Goal: Task Accomplishment & Management: Use online tool/utility

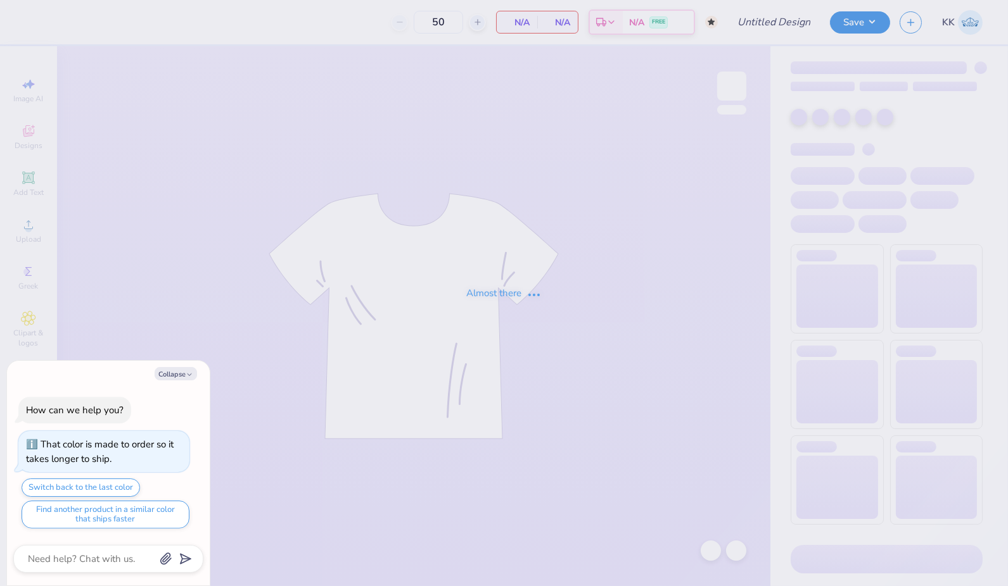
type textarea "x"
type input "[MEDICAL_DATA] navy set"
type textarea "x"
type input "160"
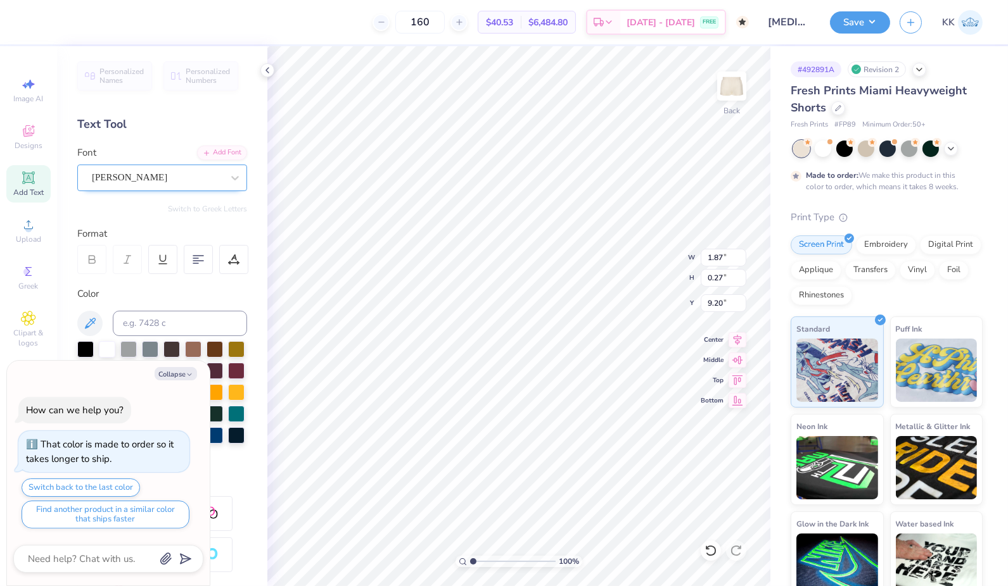
click at [185, 179] on div "Tribal Garamond" at bounding box center [157, 178] width 133 height 20
type textarea "x"
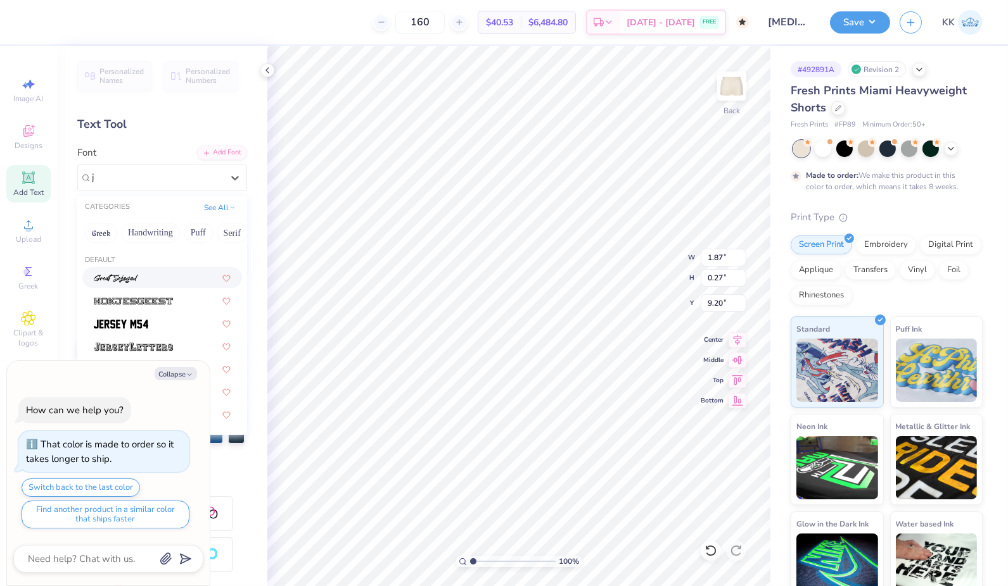
type input "jw"
type textarea "x"
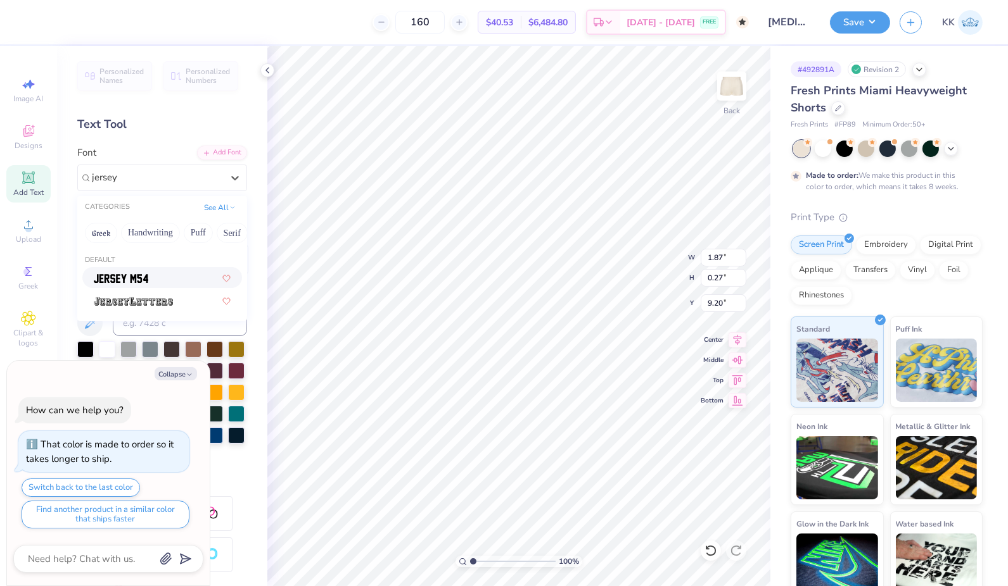
click at [129, 277] on img at bounding box center [121, 278] width 54 height 9
type input "jersey"
type textarea "x"
type input "1.71"
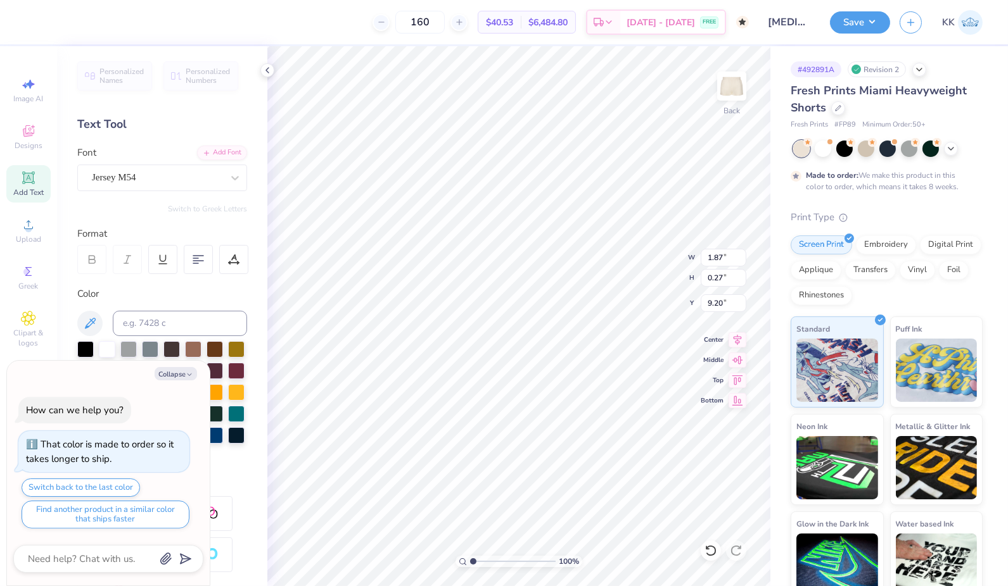
type input "0.28"
type textarea "x"
type input "4.86"
type input "0.79"
type input "8.69"
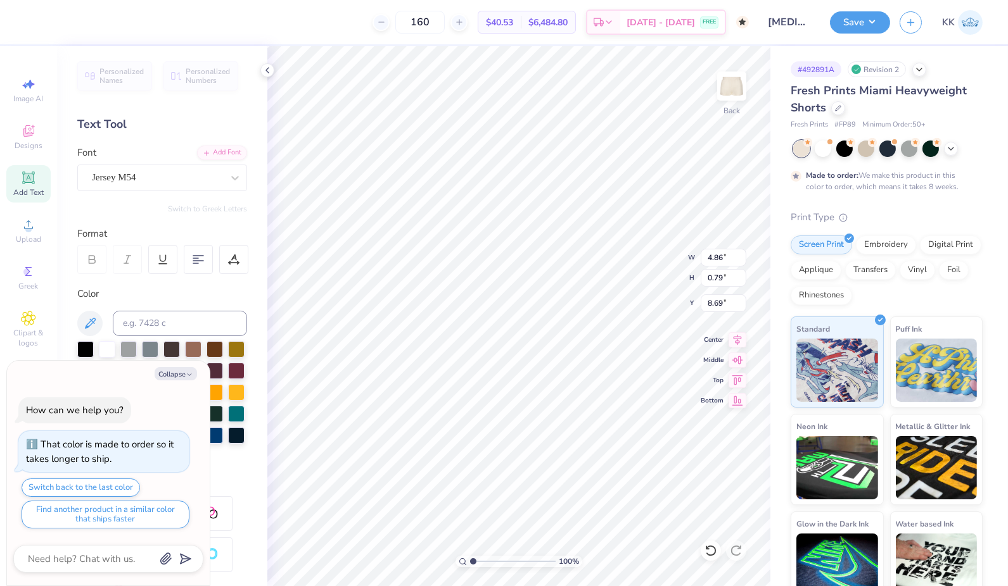
type textarea "x"
type input "8.95"
type textarea "x"
type textarea "E S T.1 8 9 3"
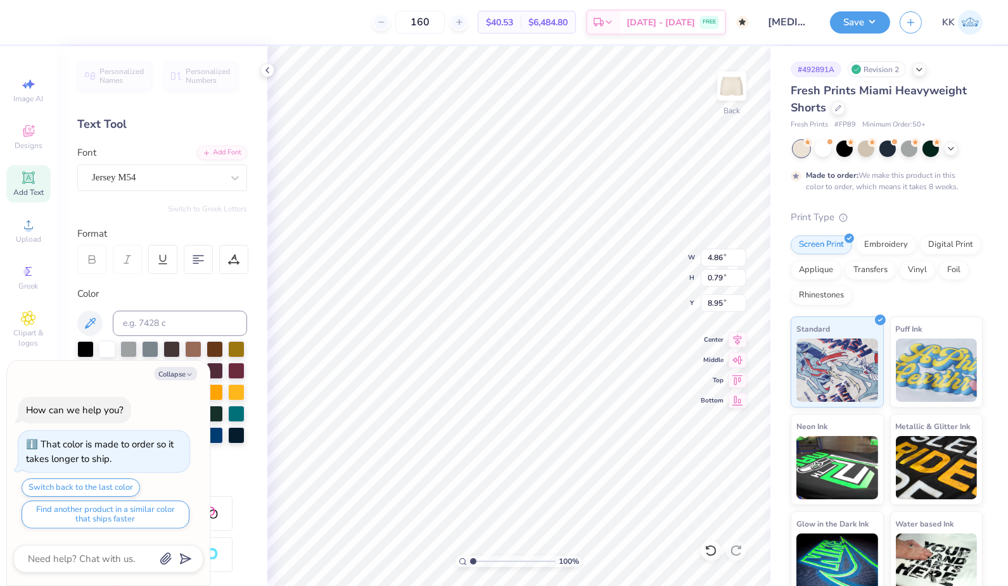
type textarea "x"
type textarea "E S T1 8 9 3"
type textarea "x"
type textarea "E S 1 8 9 3"
type textarea "x"
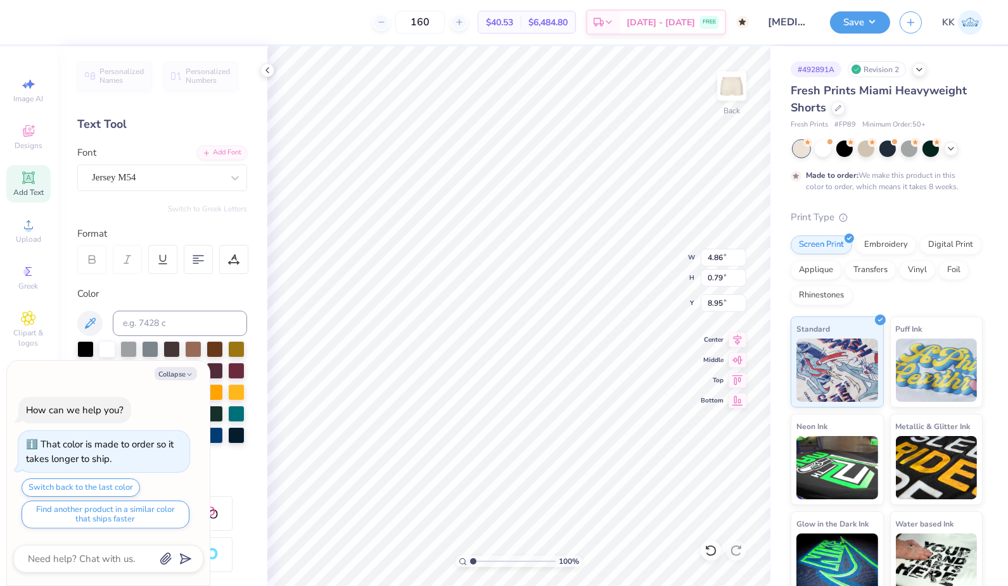
type textarea "E S1 8 9 3"
type textarea "x"
type textarea "E 1 8 9 3"
type textarea "x"
type textarea "E1 8 9 3"
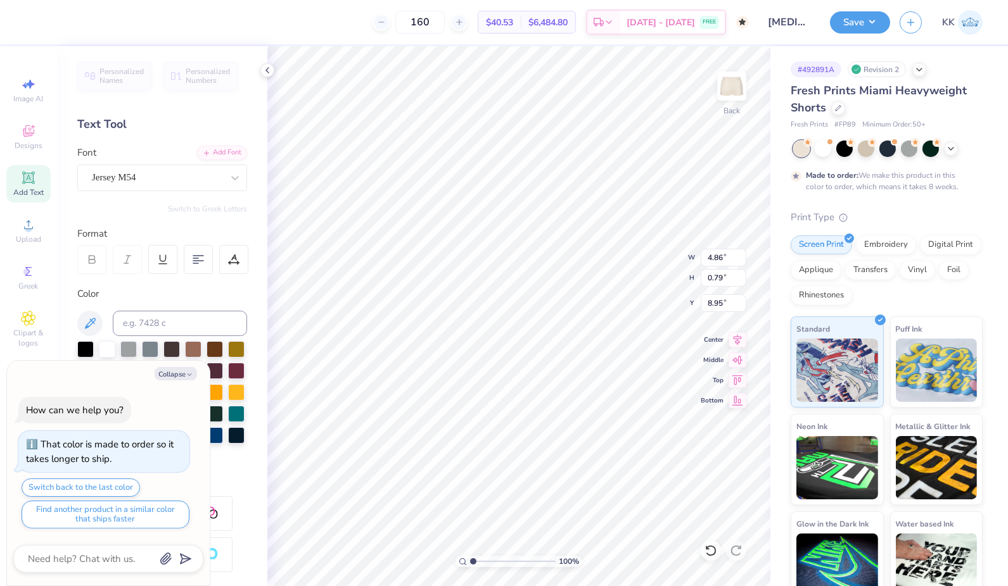
type textarea "x"
type textarea "1 8 9 3"
type textarea "x"
type input "8.84"
click at [165, 381] on button "Collapse" at bounding box center [176, 373] width 42 height 13
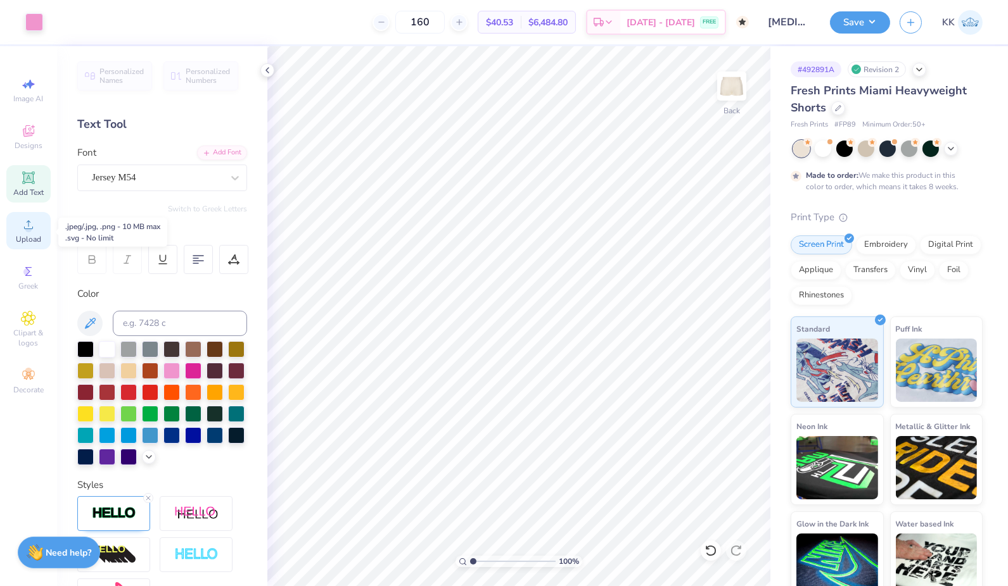
click at [22, 239] on span "Upload" at bounding box center [28, 239] width 25 height 10
click at [36, 238] on span "Upload" at bounding box center [28, 239] width 25 height 10
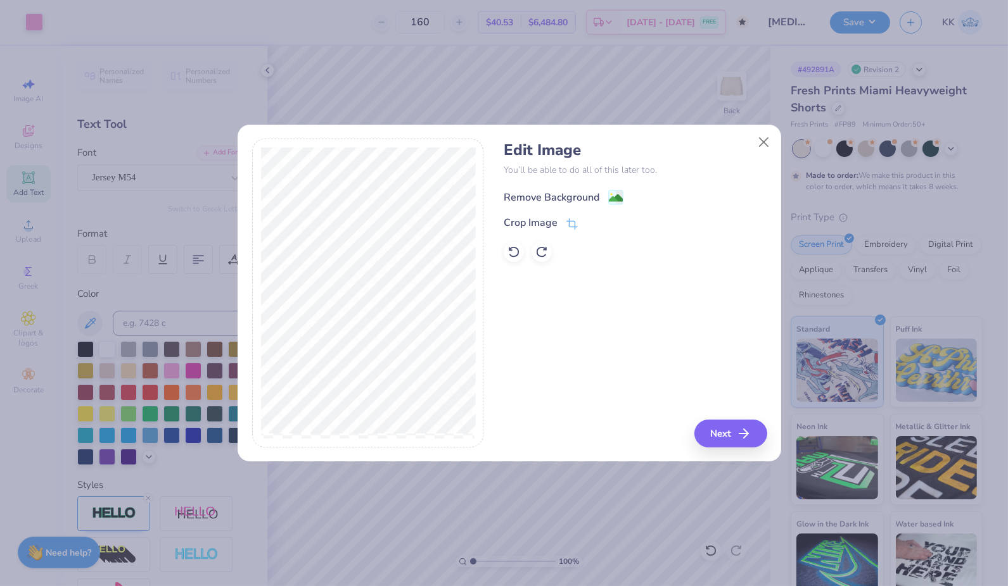
click at [580, 192] on div "Remove Background" at bounding box center [552, 197] width 96 height 15
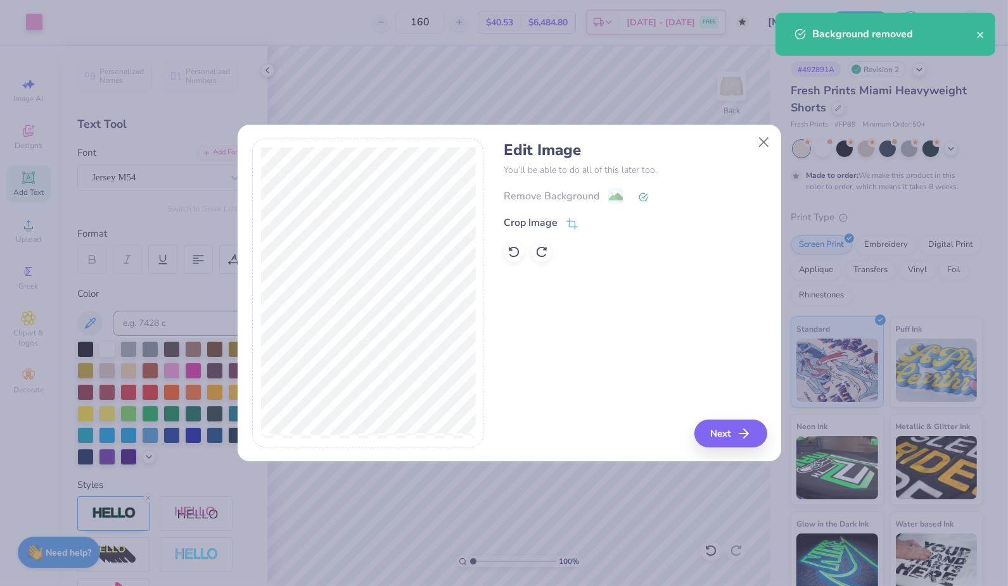
click at [727, 419] on div "Edit Image You’ll be able to do all of this later too. Remove Background Crop I…" at bounding box center [635, 293] width 263 height 309
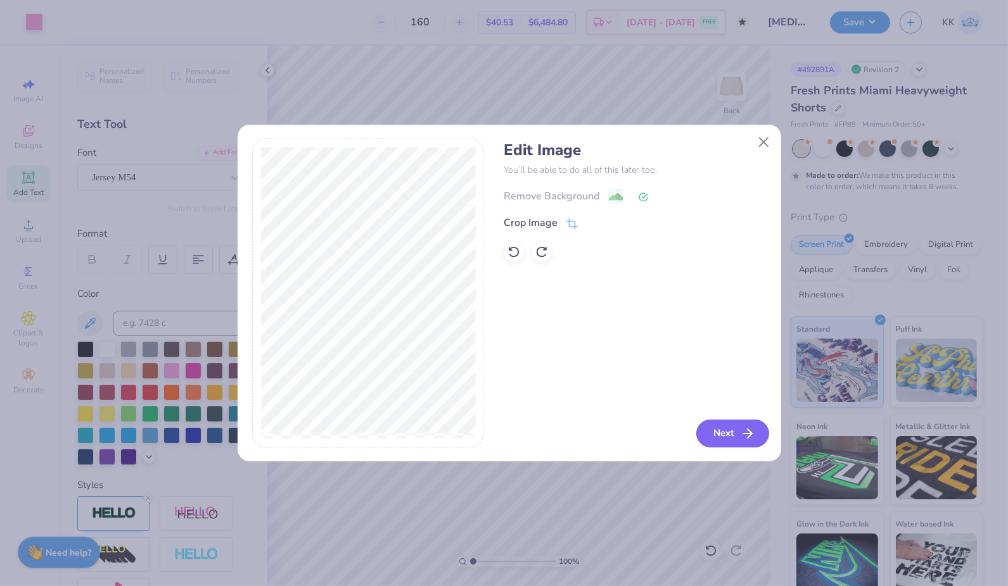
click at [732, 428] on button "Next" at bounding box center [732, 434] width 73 height 28
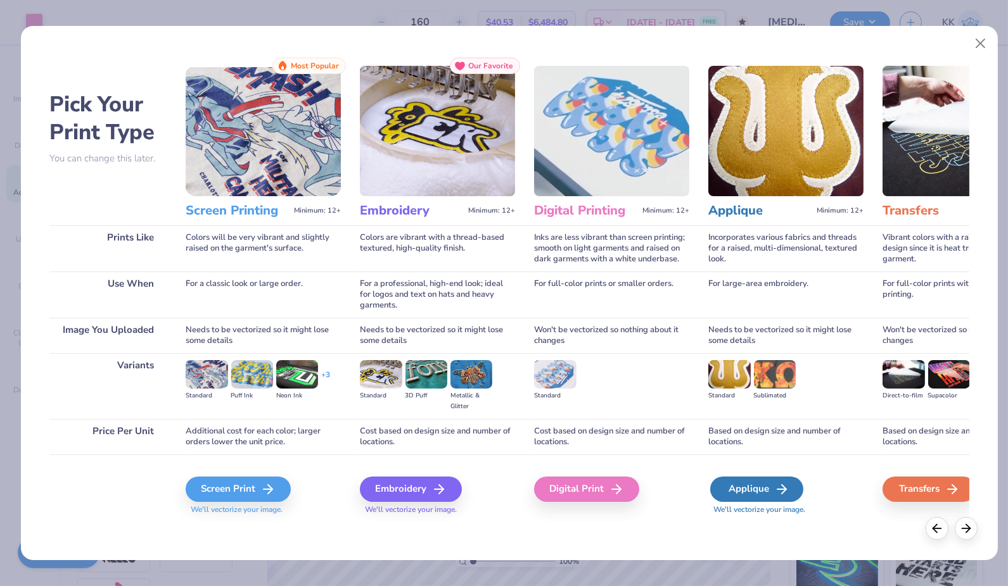
click at [771, 491] on div "Applique" at bounding box center [756, 489] width 93 height 25
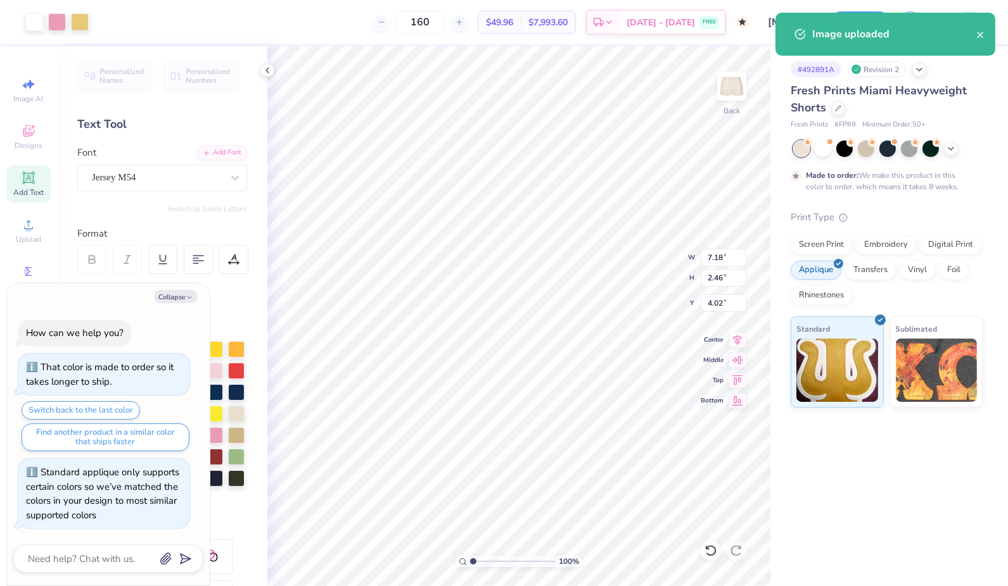
type textarea "x"
type input "7.17"
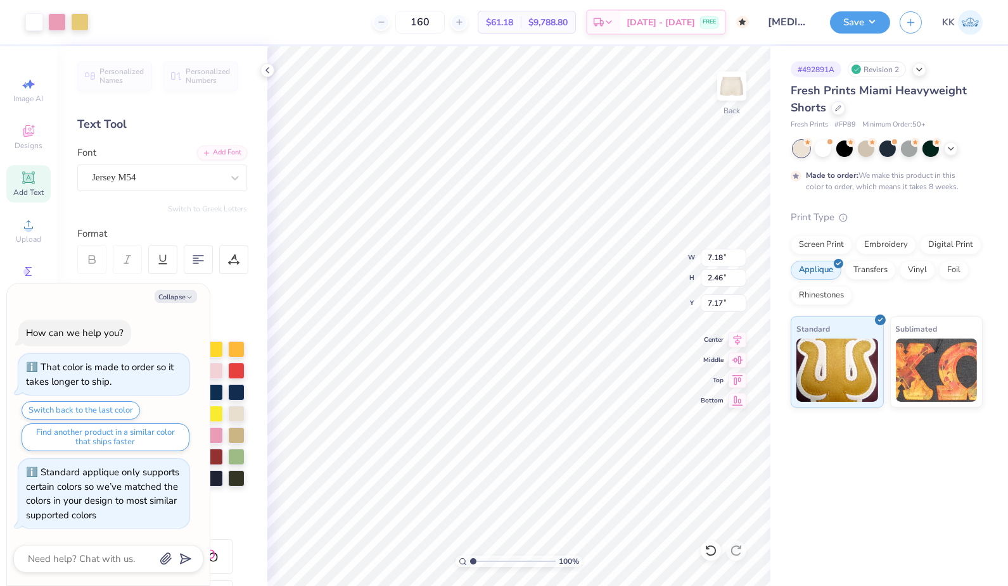
type textarea "x"
type input "3.50"
type input "1.20"
type input "8.43"
type textarea "x"
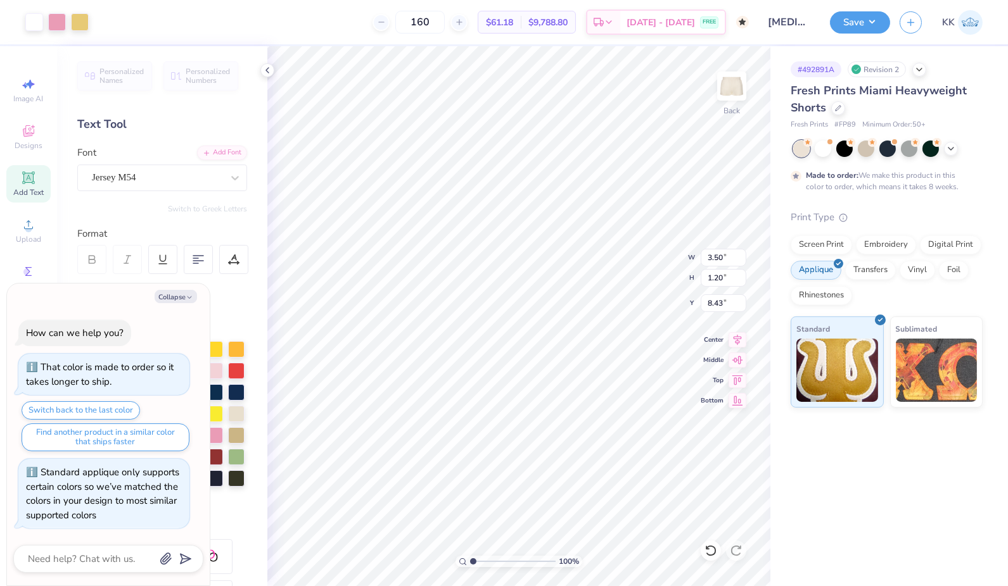
type input "4.25"
type input "1.46"
type input "8.18"
click at [186, 298] on icon "button" at bounding box center [190, 298] width 8 height 8
type textarea "x"
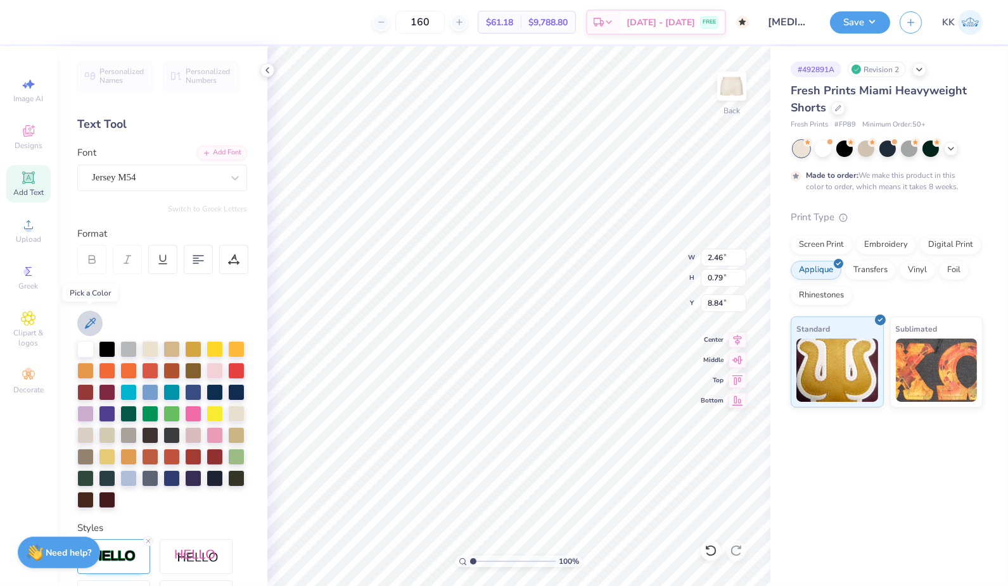
click at [89, 323] on icon at bounding box center [89, 323] width 15 height 15
click at [855, 25] on button "Save" at bounding box center [860, 21] width 60 height 22
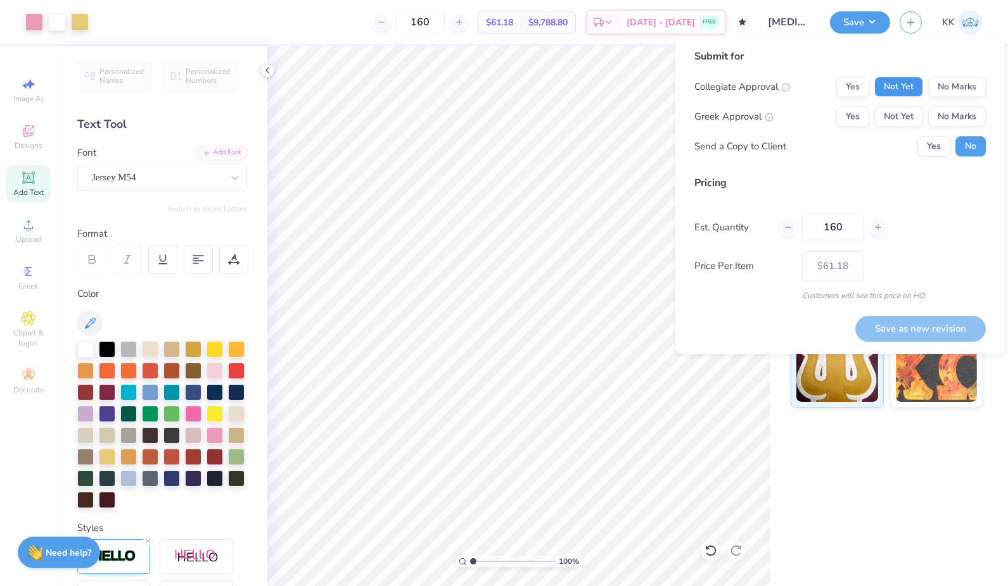
click at [895, 86] on button "Not Yet" at bounding box center [898, 87] width 49 height 20
click at [898, 110] on button "Not Yet" at bounding box center [898, 116] width 49 height 20
click at [939, 143] on button "Yes" at bounding box center [933, 146] width 33 height 20
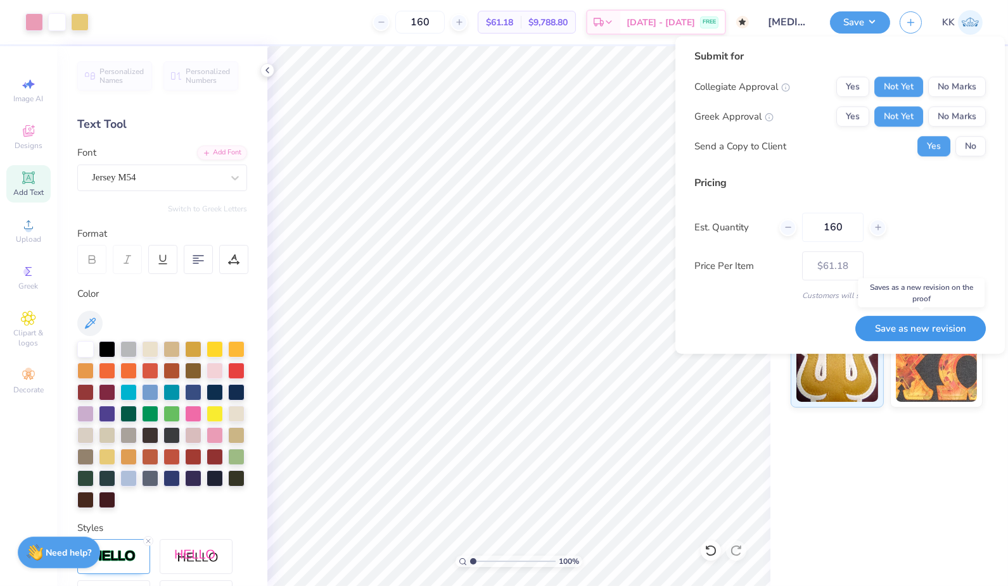
click at [920, 324] on button "Save as new revision" at bounding box center [920, 328] width 130 height 25
type input "$61.18"
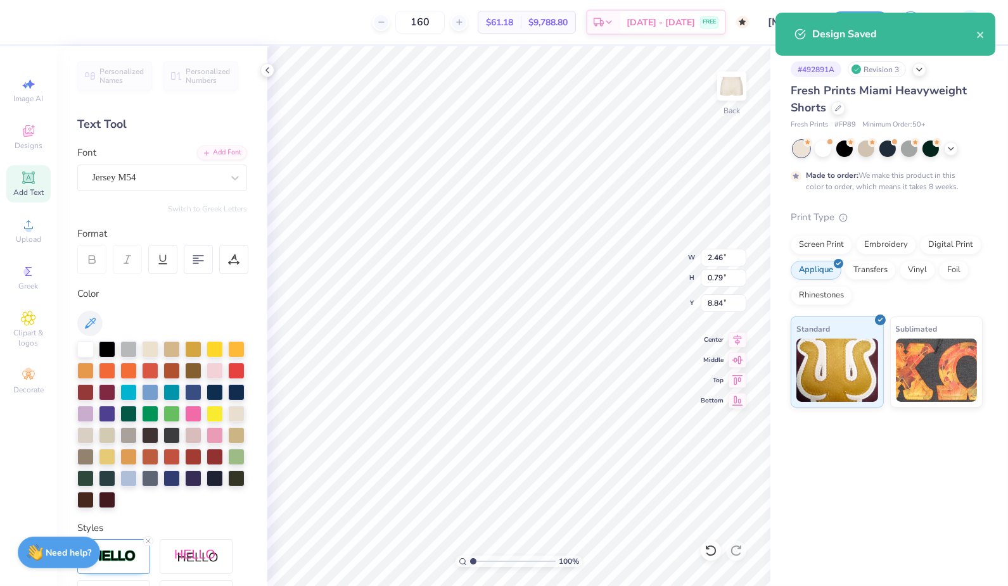
scroll to position [11, 2]
type textarea "1893"
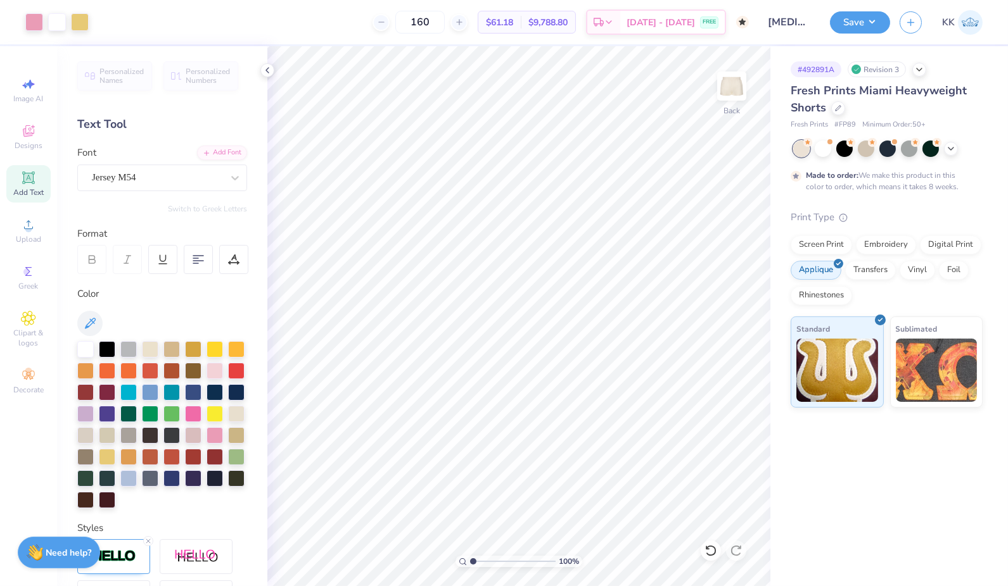
click at [825, 506] on div "# 492891A Revision 3 Fresh Prints Miami Heavyweight Shorts Fresh Prints # FP89 …" at bounding box center [889, 316] width 238 height 540
type input "3.56"
type input "1.64"
click at [783, 457] on div "# 492891A Revision 3 Fresh Prints Miami Heavyweight Shorts Fresh Prints # FP89 …" at bounding box center [889, 316] width 238 height 540
type input "8.08"
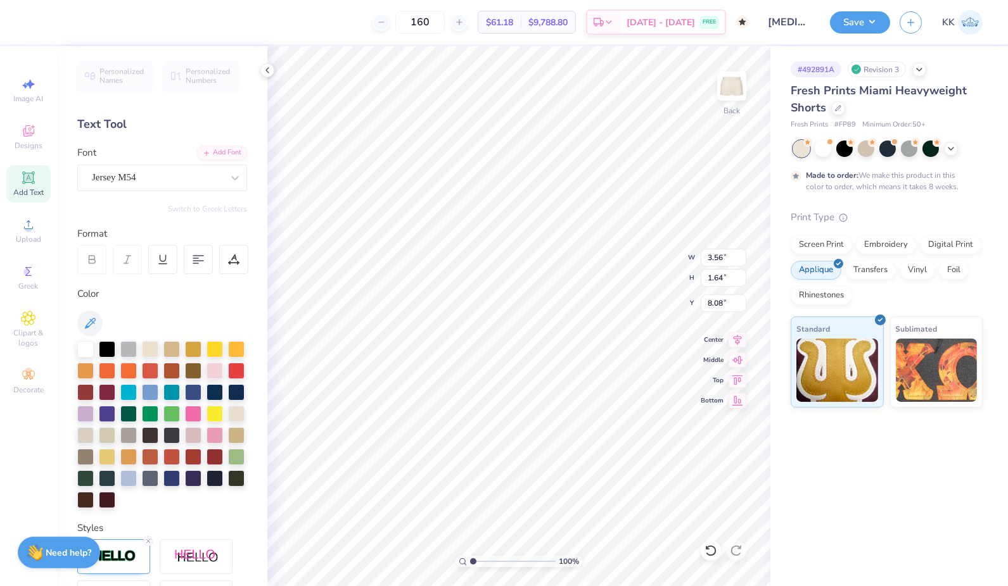
type input "3.02"
type input "1.40"
type input "8.33"
click at [904, 521] on div "# 492891A Revision 3 Fresh Prints Miami Heavyweight Shorts Fresh Prints # FP89 …" at bounding box center [889, 316] width 238 height 540
click at [903, 472] on div "# 492891A Revision 3 Fresh Prints Miami Heavyweight Shorts Fresh Prints # FP89 …" at bounding box center [889, 316] width 238 height 540
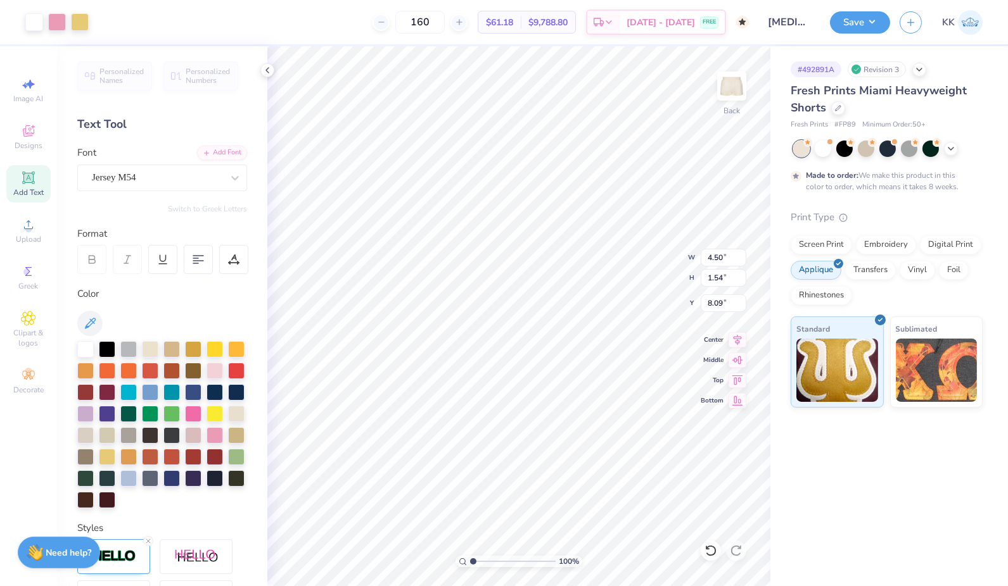
type input "4.50"
type input "1.54"
type input "8.09"
click at [858, 499] on div "# 492891A Revision 3 Fresh Prints Miami Heavyweight Shorts Fresh Prints # FP89 …" at bounding box center [889, 316] width 238 height 540
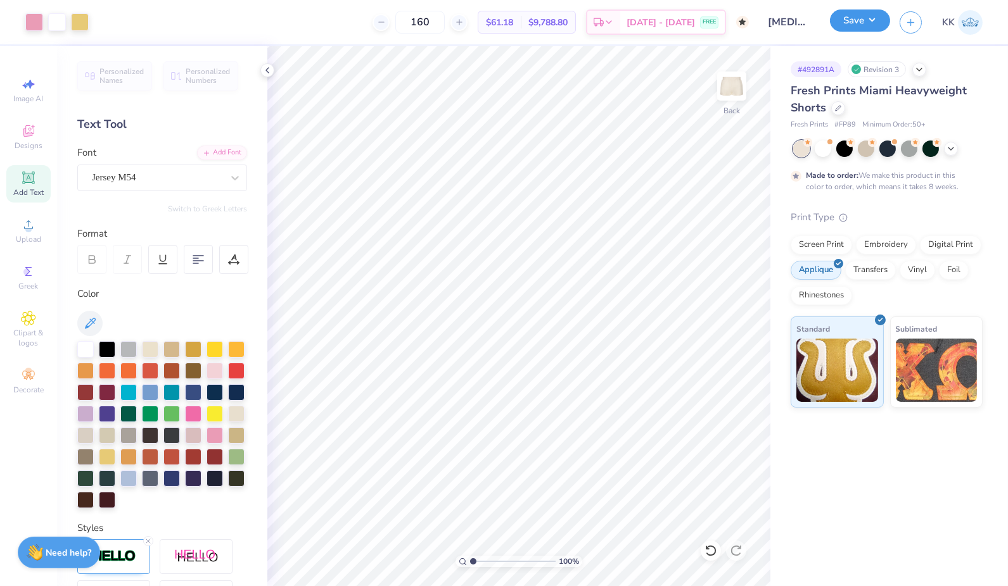
click at [861, 10] on button "Save" at bounding box center [860, 21] width 60 height 22
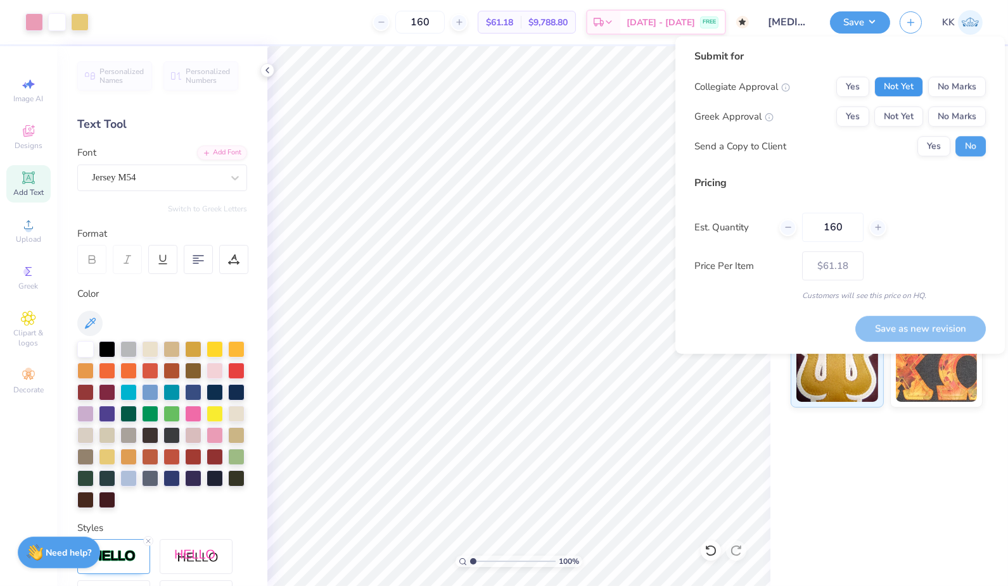
click at [896, 87] on button "Not Yet" at bounding box center [898, 87] width 49 height 20
click at [897, 108] on button "Not Yet" at bounding box center [898, 116] width 49 height 20
click at [926, 149] on button "Yes" at bounding box center [933, 146] width 33 height 20
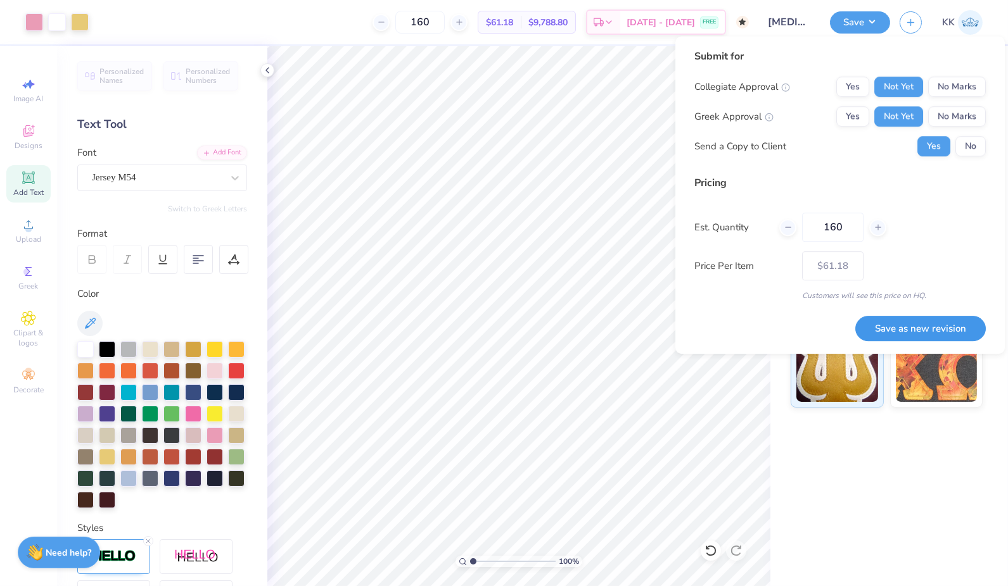
click at [917, 330] on button "Save as new revision" at bounding box center [920, 328] width 130 height 25
type input "$61.18"
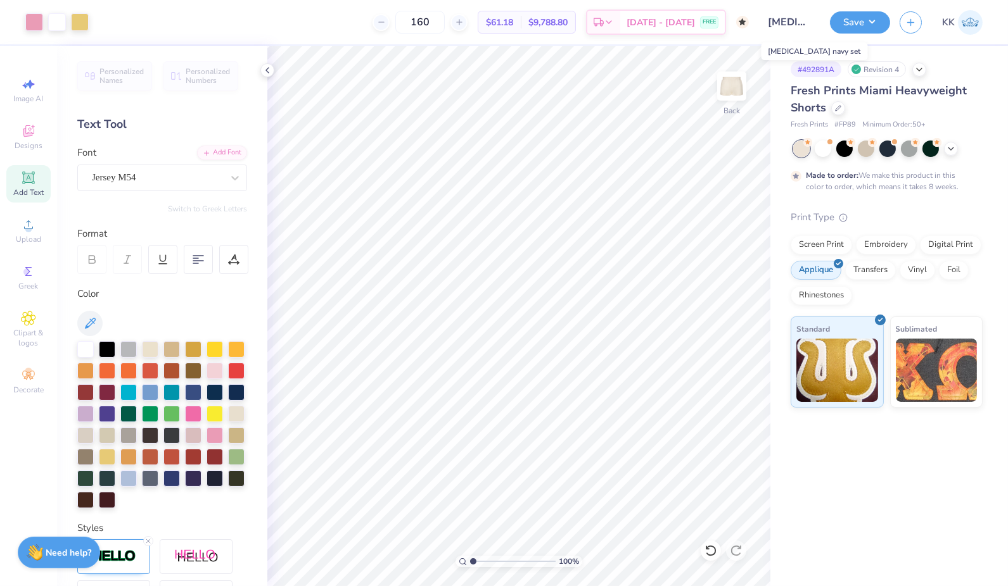
click at [801, 25] on input "[MEDICAL_DATA] navy set" at bounding box center [789, 22] width 62 height 25
type textarea "18 93"
type input "5.51"
type textarea "18"
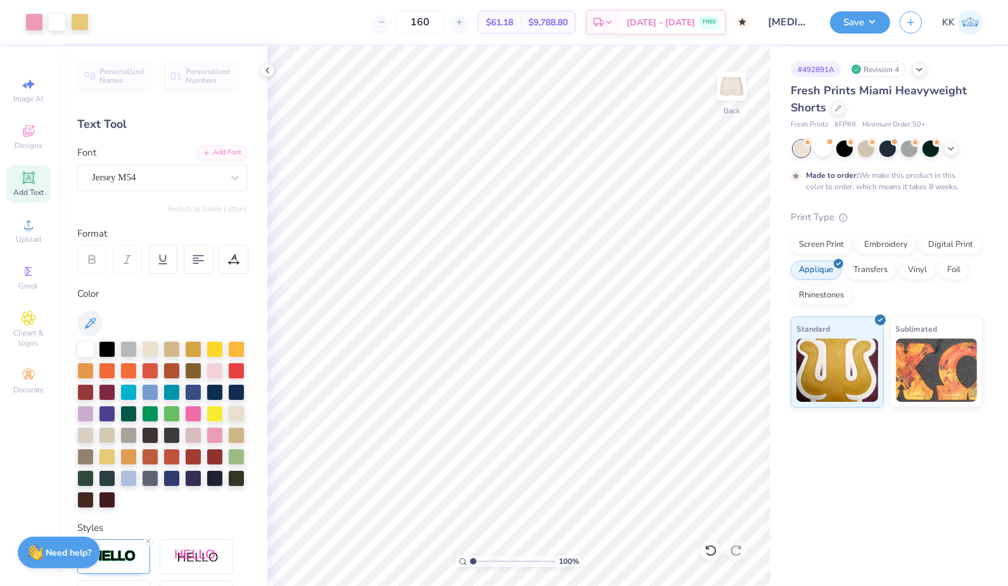
click at [24, 185] on icon at bounding box center [28, 177] width 15 height 15
type textarea "T"
type textarea "93"
click at [187, 177] on div "Super Dream" at bounding box center [157, 178] width 133 height 20
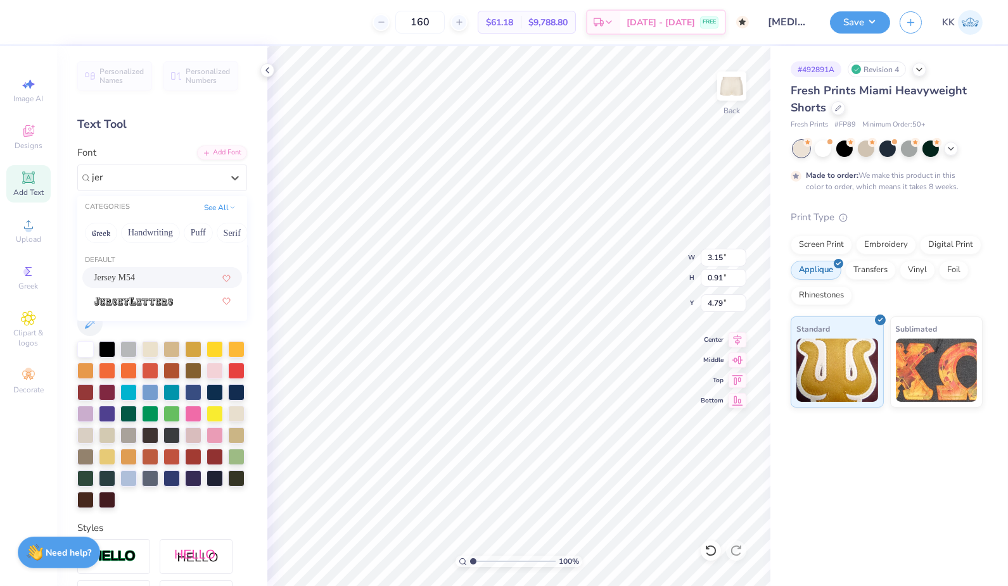
click at [107, 271] on span "Jersey M54" at bounding box center [114, 277] width 41 height 13
type input "jer"
click at [87, 324] on icon at bounding box center [90, 323] width 11 height 11
type input "1.21"
type input "1.00"
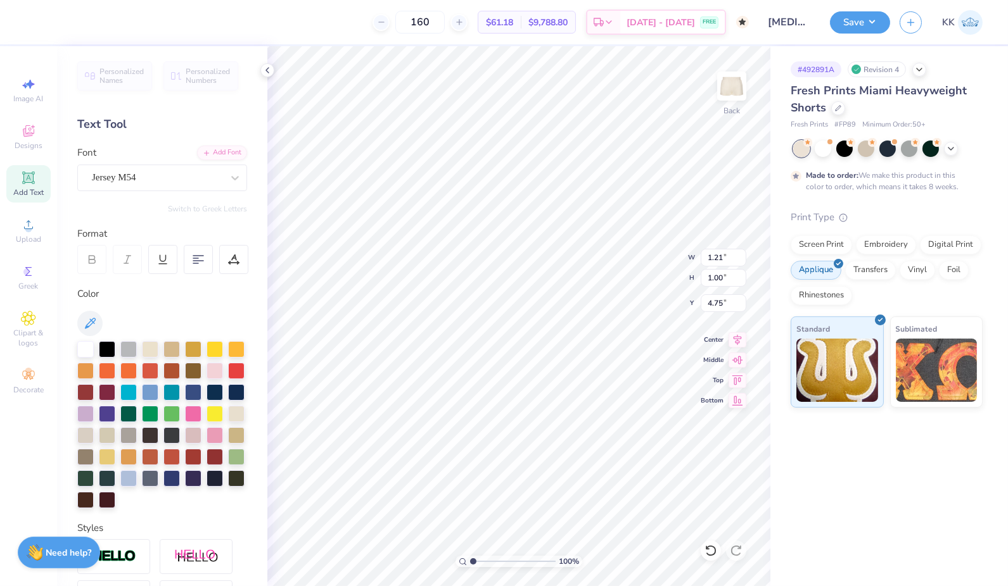
type input "4.75"
type input "8.51"
type input "1.35"
type input "1.12"
type input "8.39"
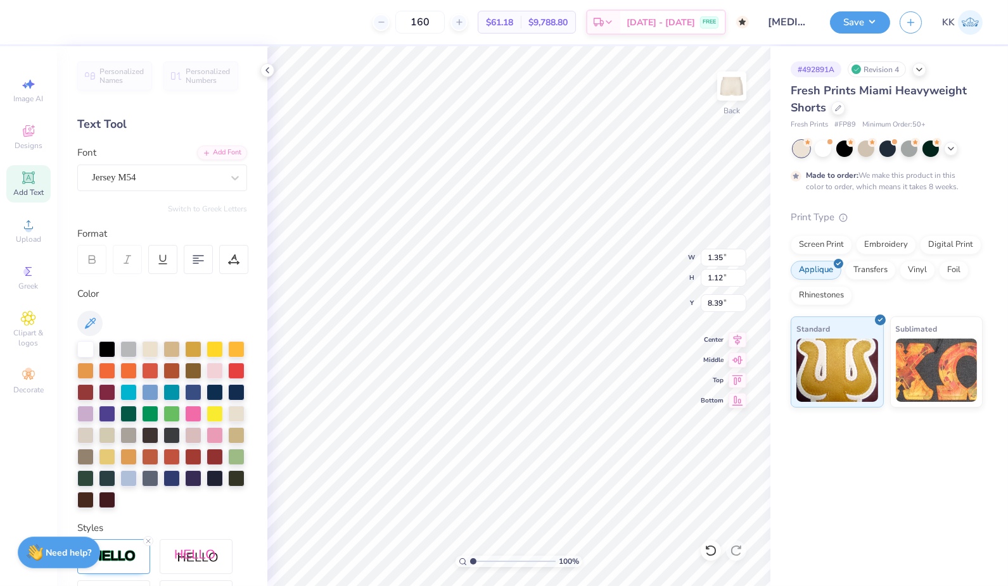
type input "1.24"
type input "1.40"
type input "6.86"
type input "1.35"
type input "1.12"
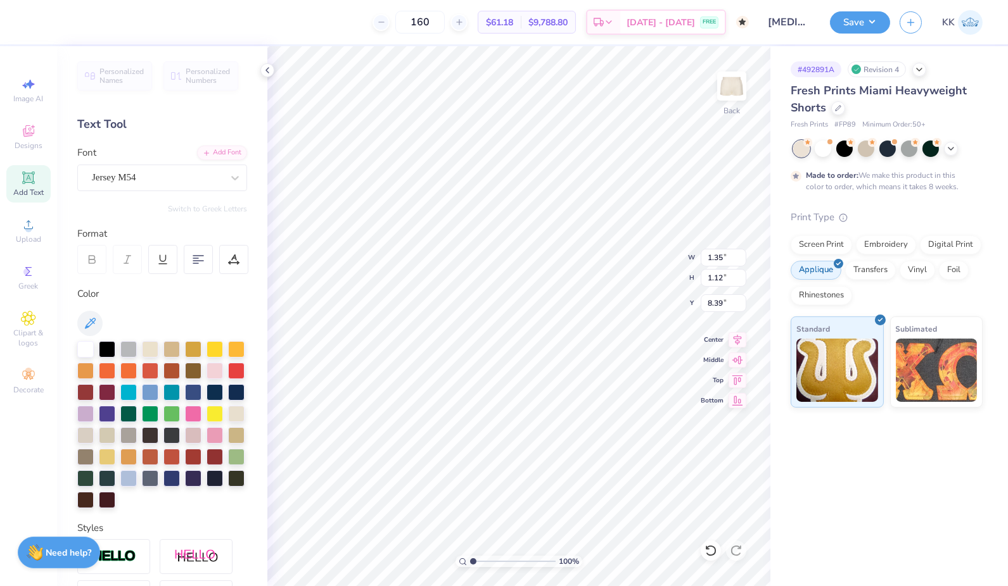
type input "8.51"
type input "1.48"
type input "1.23"
type input "8.41"
type input "1.21"
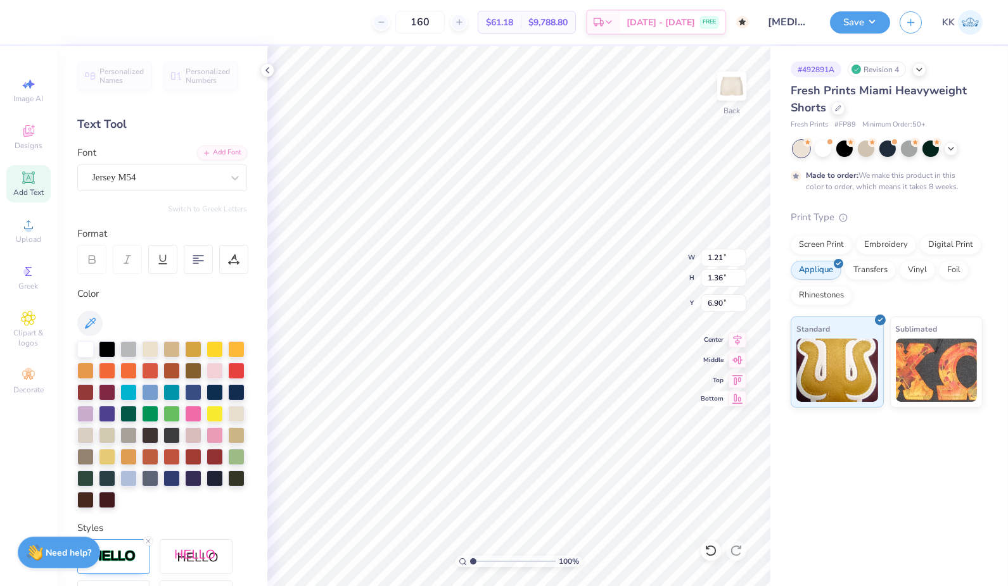
type input "1.36"
type input "6.90"
click at [229, 259] on icon at bounding box center [233, 259] width 11 height 11
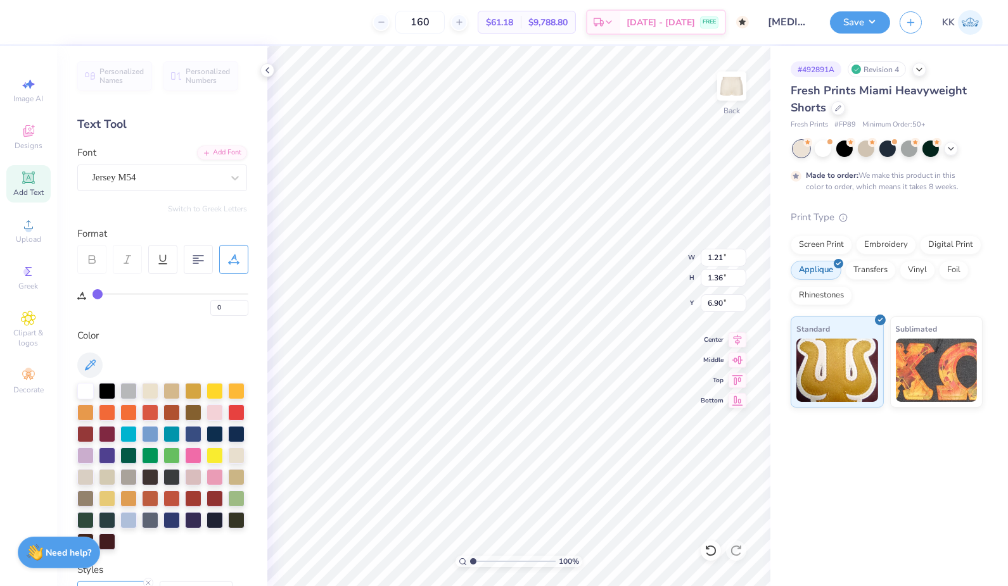
type input "1"
type input "1.23"
type input "2"
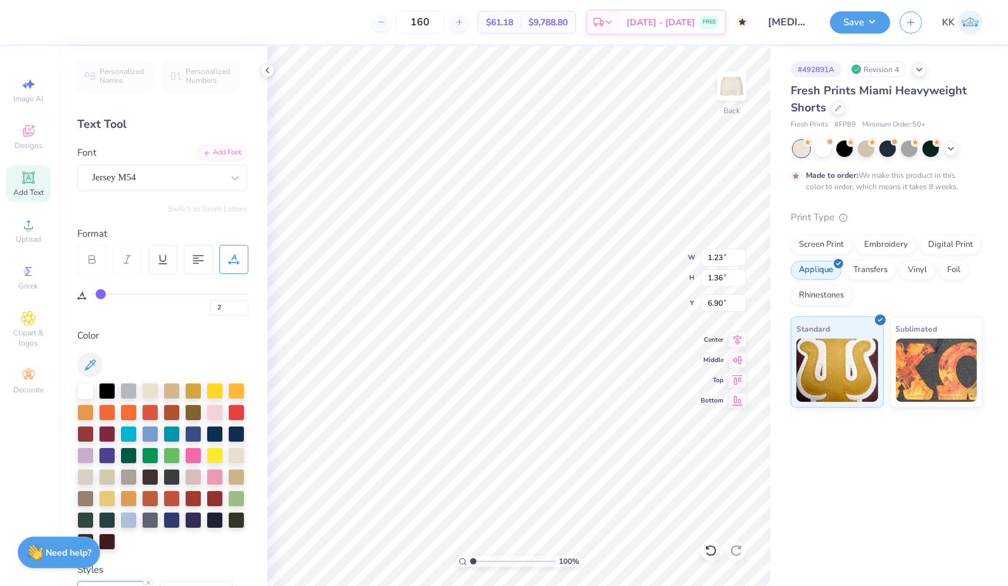
type input "3"
click at [101, 293] on input "range" at bounding box center [170, 294] width 156 height 2
type input "1.26"
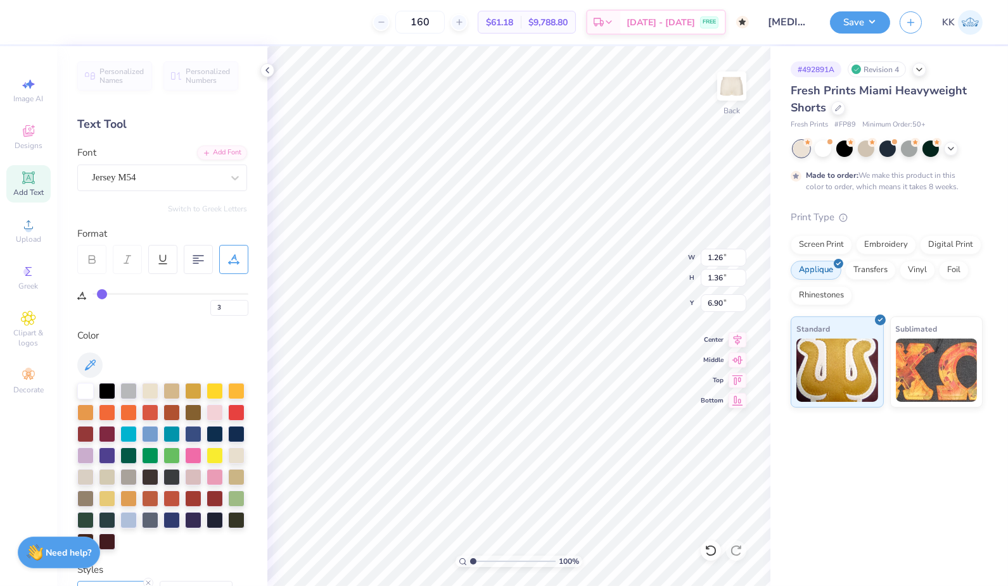
type input "4"
type input "5"
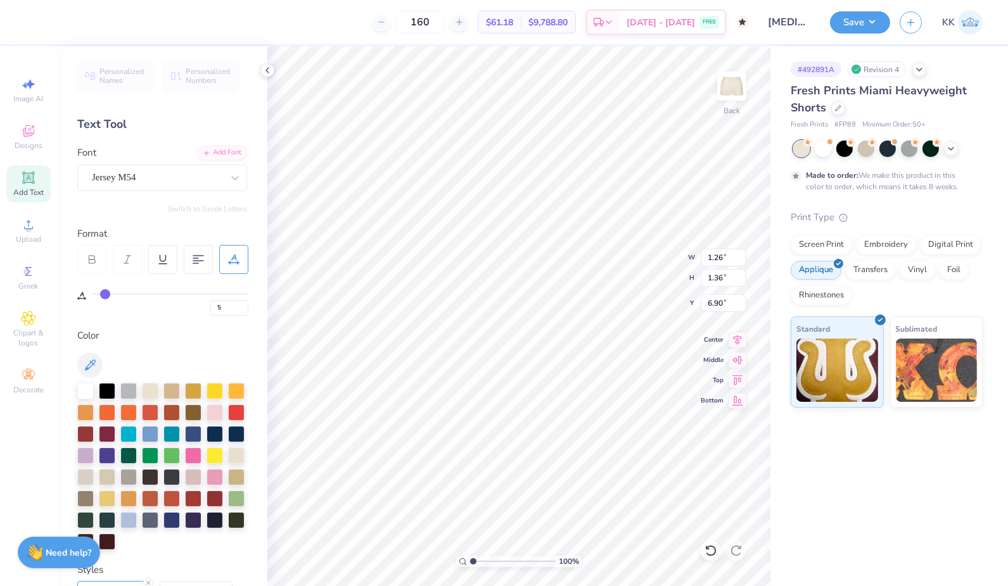
click at [105, 293] on input "range" at bounding box center [170, 294] width 156 height 2
type input "1.30"
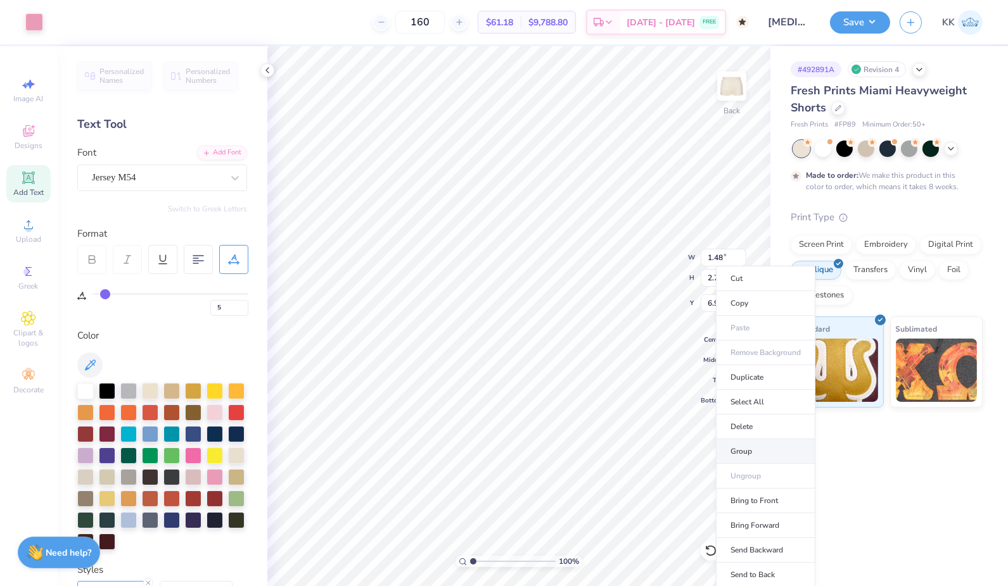
click at [743, 442] on li "Group" at bounding box center [765, 452] width 99 height 25
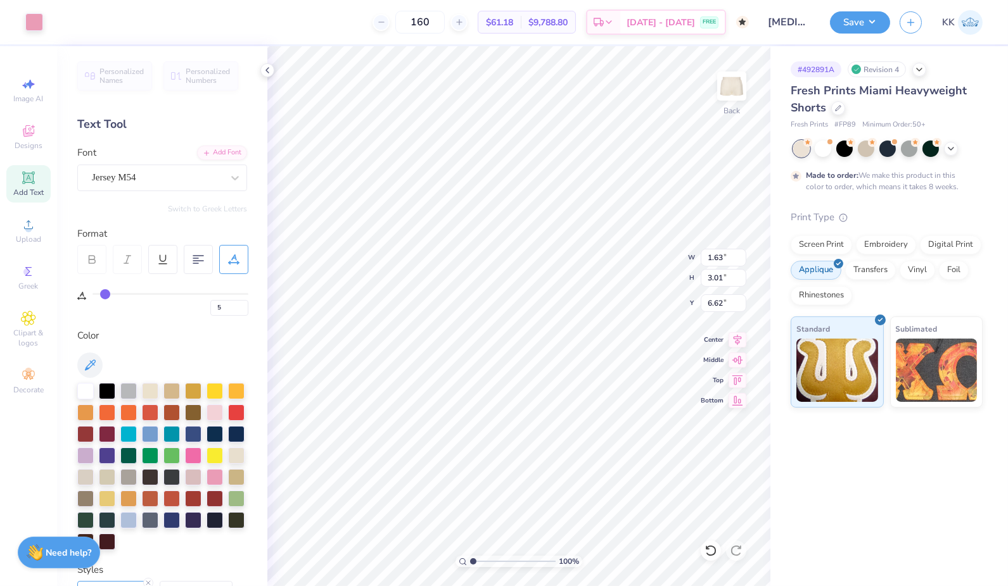
type input "1.63"
type input "3.01"
type input "6.62"
click at [25, 319] on icon at bounding box center [28, 318] width 6 height 6
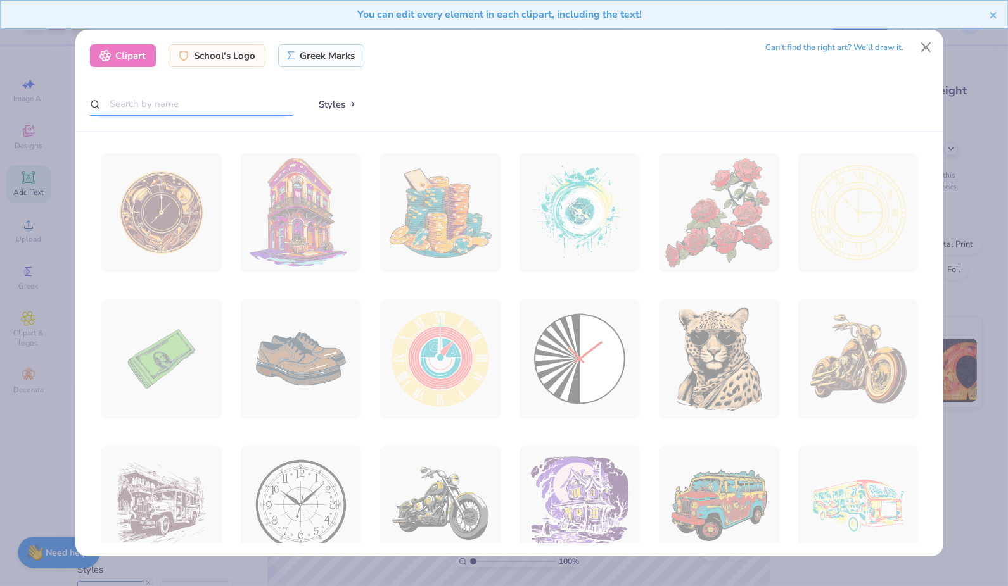
click at [189, 105] on input "text" at bounding box center [191, 103] width 203 height 23
type input "polka dot"
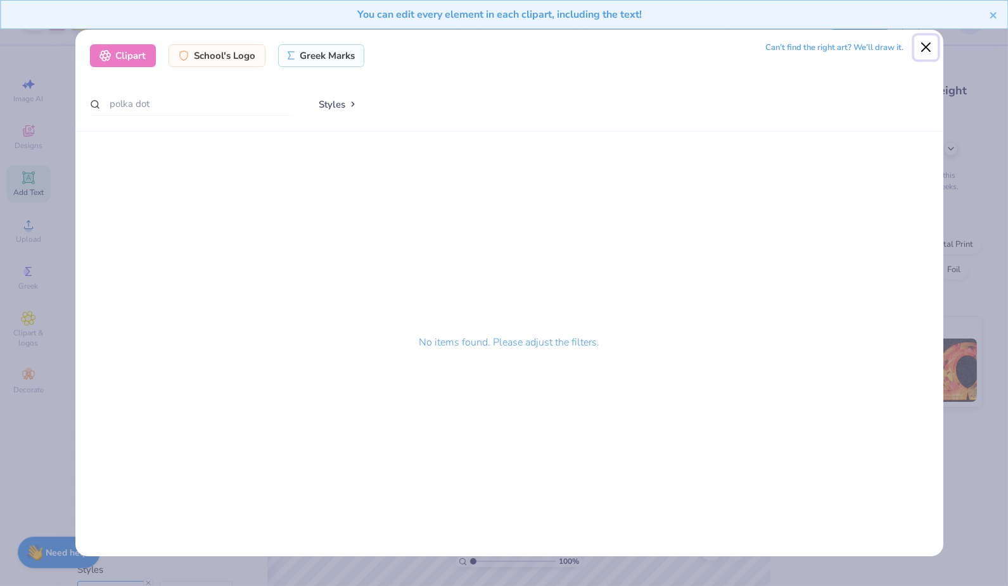
click at [925, 43] on button "Close" at bounding box center [926, 47] width 24 height 24
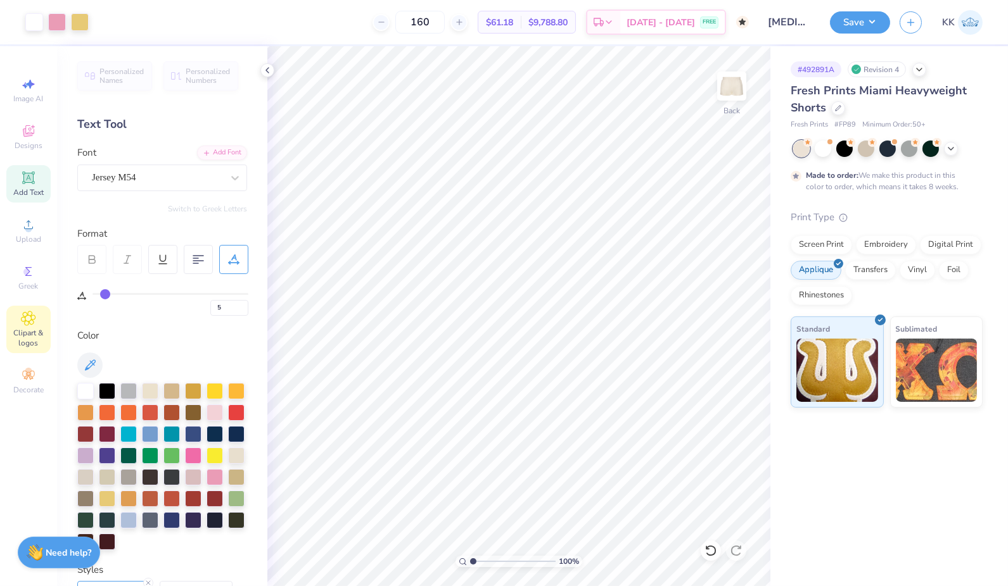
click at [23, 333] on span "Clipart & logos" at bounding box center [28, 338] width 44 height 20
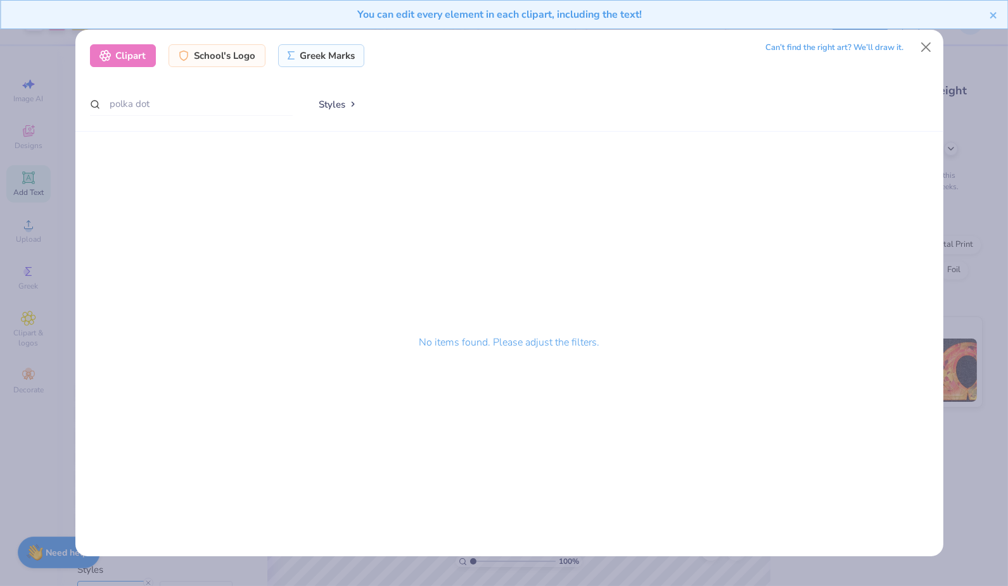
click at [831, 45] on div "Can’t find the right art? We’ll draw it." at bounding box center [835, 48] width 138 height 22
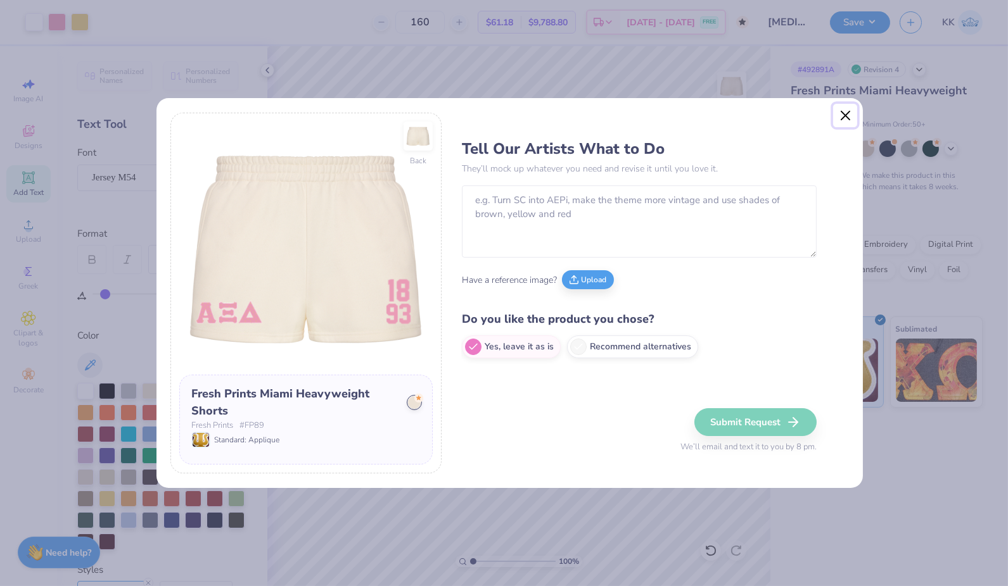
click at [853, 120] on button "Close" at bounding box center [845, 116] width 24 height 24
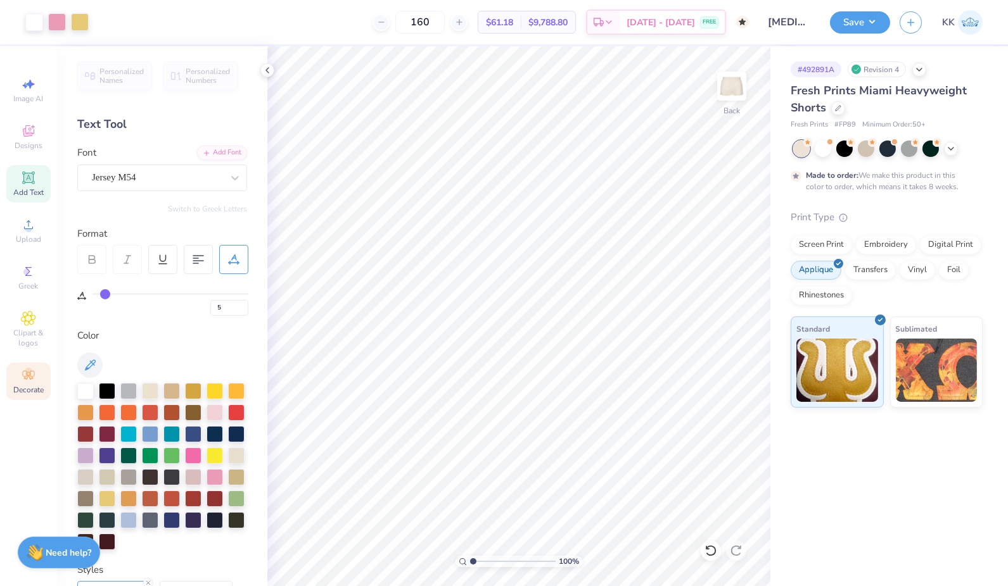
click at [30, 372] on circle at bounding box center [28, 371] width 7 height 7
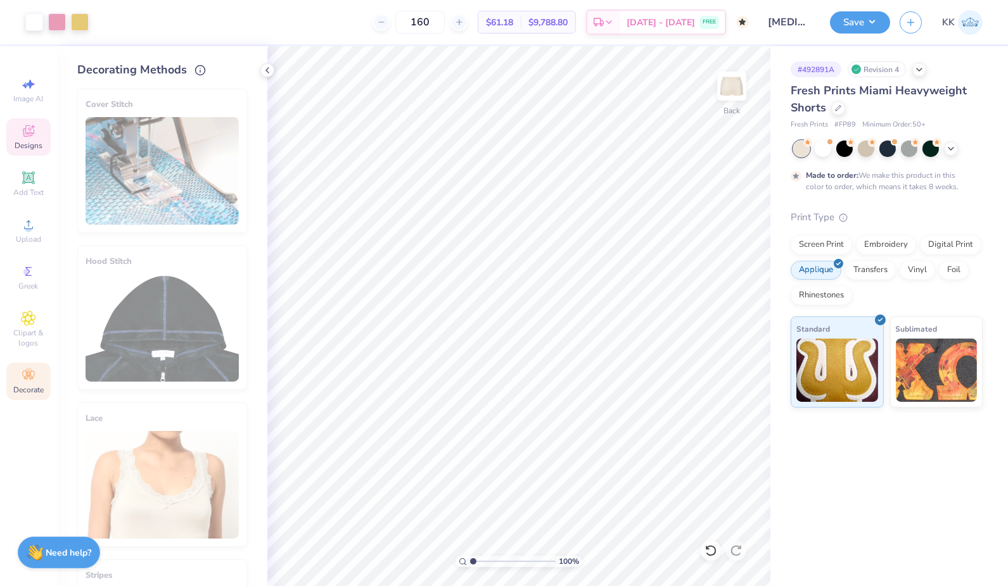
click at [28, 148] on span "Designs" at bounding box center [29, 146] width 28 height 10
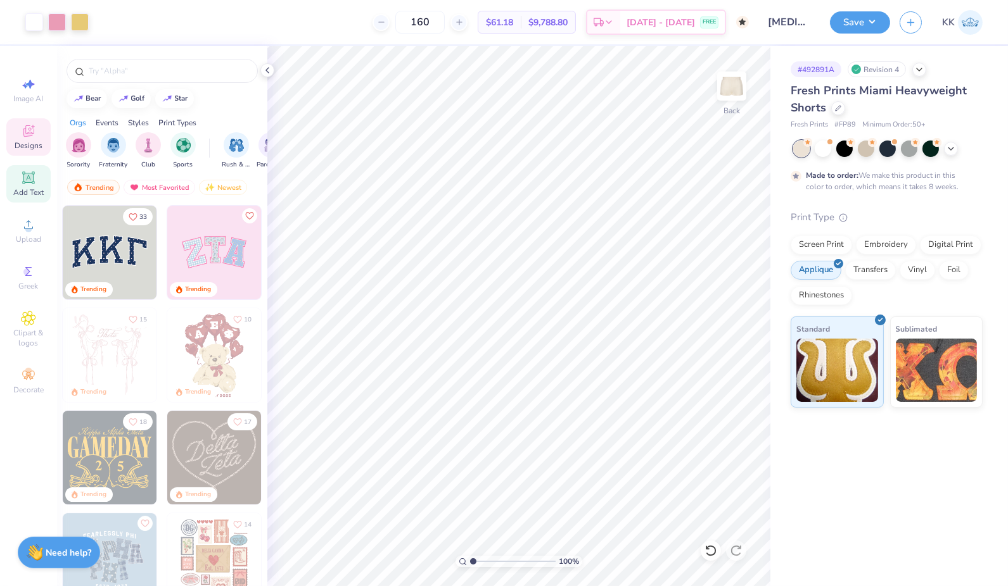
click at [27, 181] on icon at bounding box center [28, 178] width 10 height 10
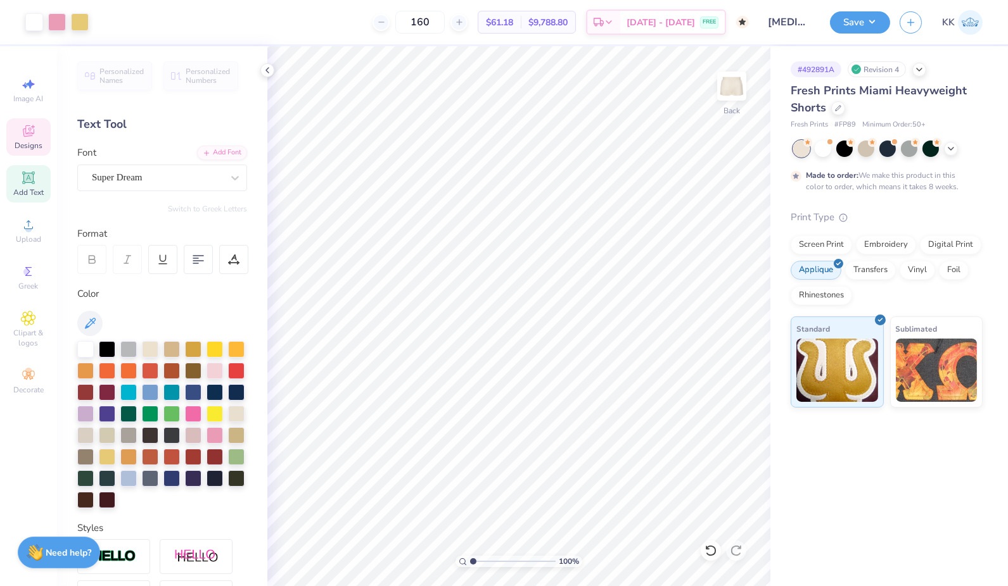
click at [23, 130] on icon at bounding box center [28, 133] width 10 height 8
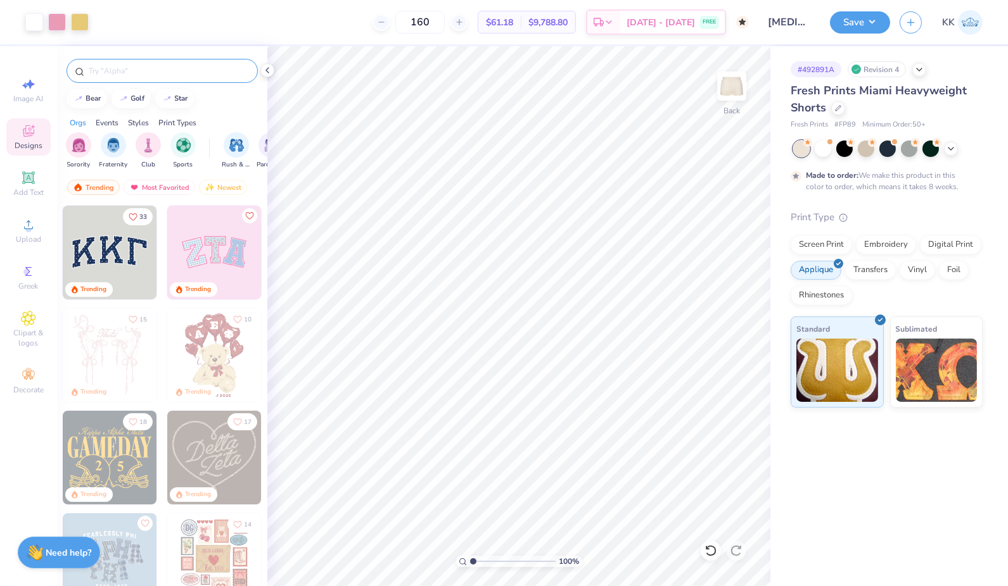
click at [145, 71] on input "text" at bounding box center [168, 71] width 162 height 13
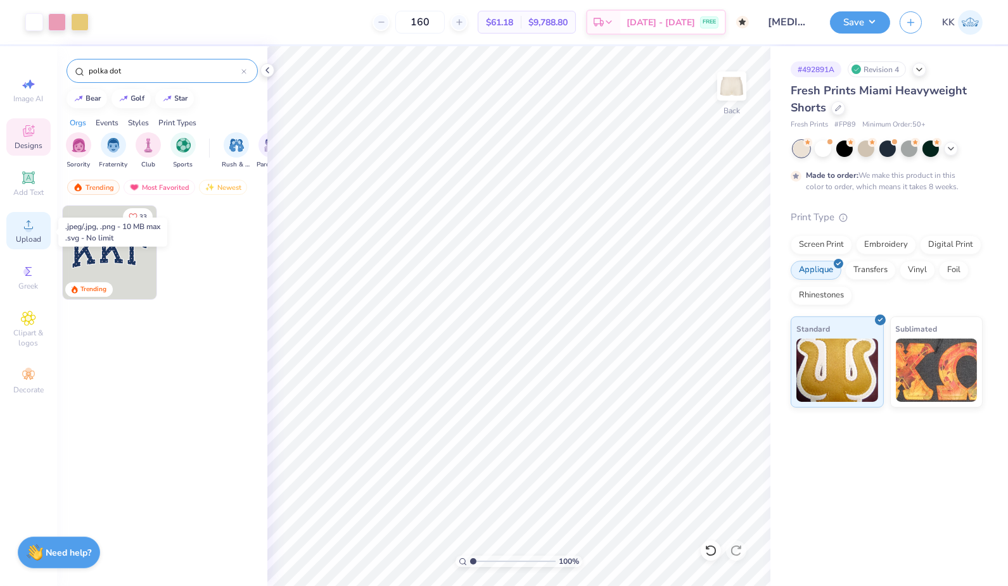
type input "polka dot"
click at [27, 240] on span "Upload" at bounding box center [28, 239] width 25 height 10
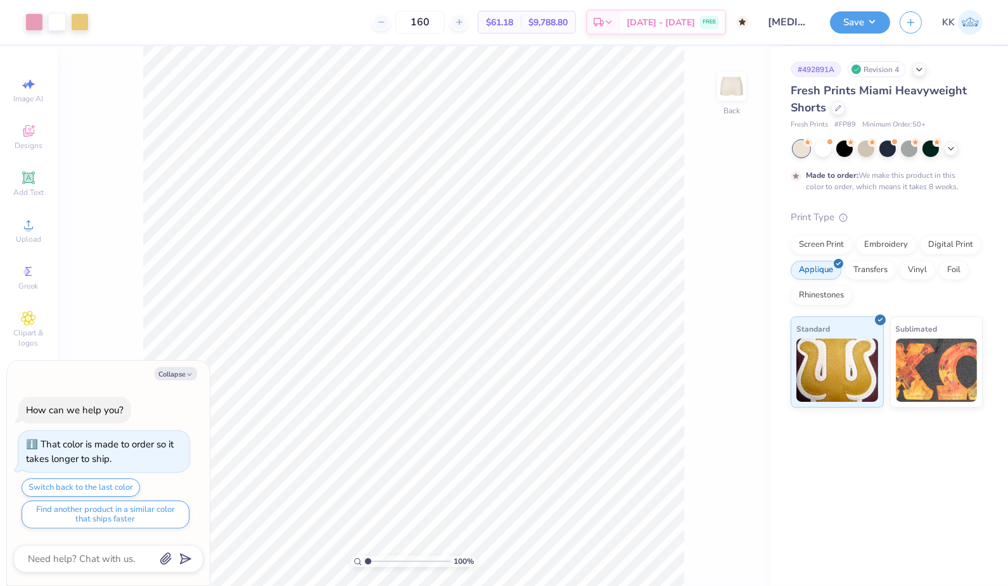
click at [131, 308] on div "100 % Back" at bounding box center [413, 316] width 713 height 540
click at [181, 380] on button "Collapse" at bounding box center [176, 373] width 42 height 13
type textarea "x"
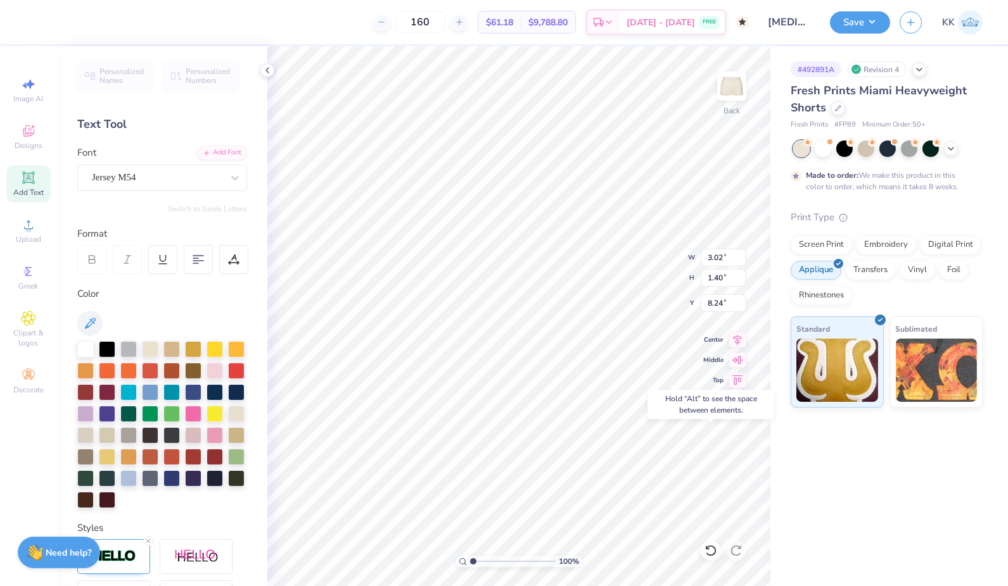
type input "8.24"
click at [827, 493] on div "# 492891A Revision 4 Fresh Prints Miami Heavyweight Shorts Fresh Prints # FP89 …" at bounding box center [889, 316] width 238 height 540
type input "4.50"
type input "1.54"
type input "8.09"
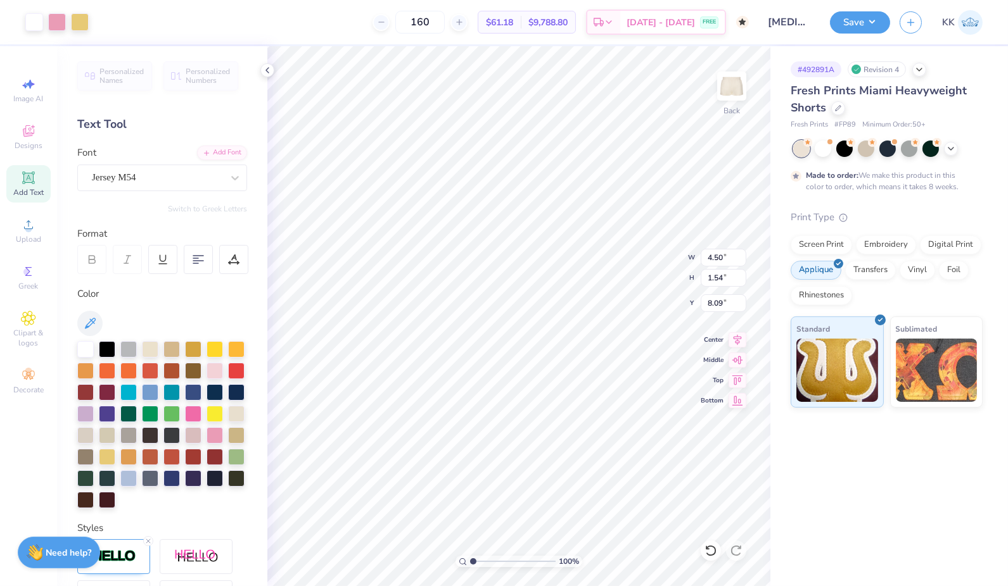
click at [797, 504] on div "# 492891A Revision 4 Fresh Prints Miami Heavyweight Shorts Fresh Prints # FP89 …" at bounding box center [889, 316] width 238 height 540
click at [836, 474] on div "# 492891A Revision 4 Fresh Prints Miami Heavyweight Shorts Fresh Prints # FP89 …" at bounding box center [889, 316] width 238 height 540
click at [863, 23] on button "Save" at bounding box center [860, 21] width 60 height 22
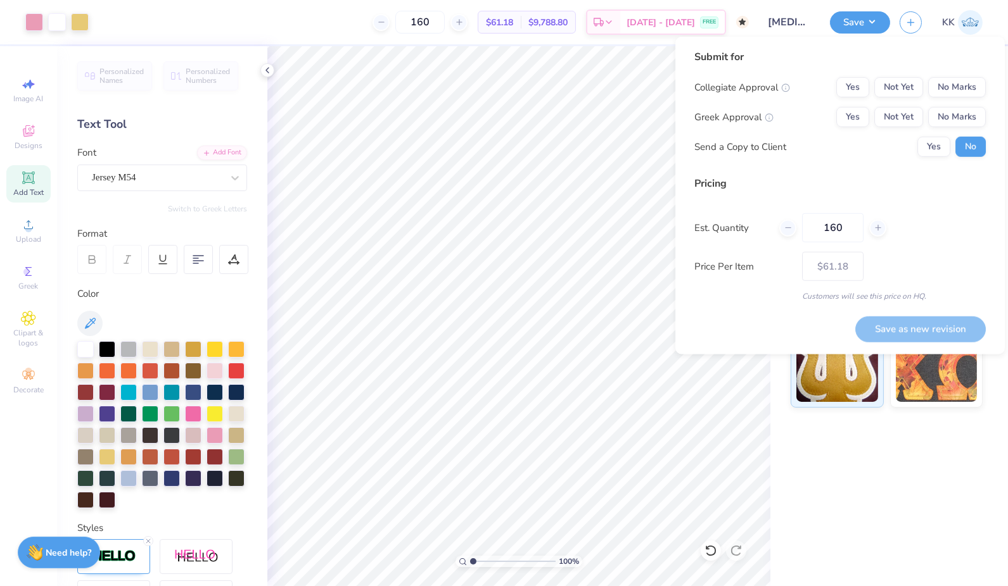
click at [814, 469] on div "# 492891A Revision 4 Fresh Prints Miami Heavyweight Shorts Fresh Prints # FP89 …" at bounding box center [889, 316] width 238 height 540
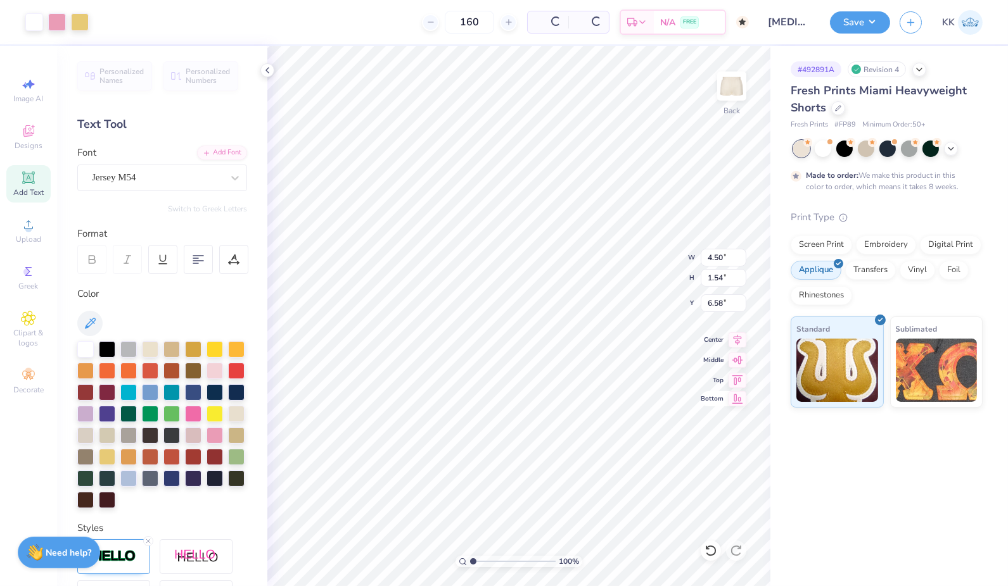
type input "6.58"
type input "3.02"
type input "1.40"
type input "8.24"
type input "1.70"
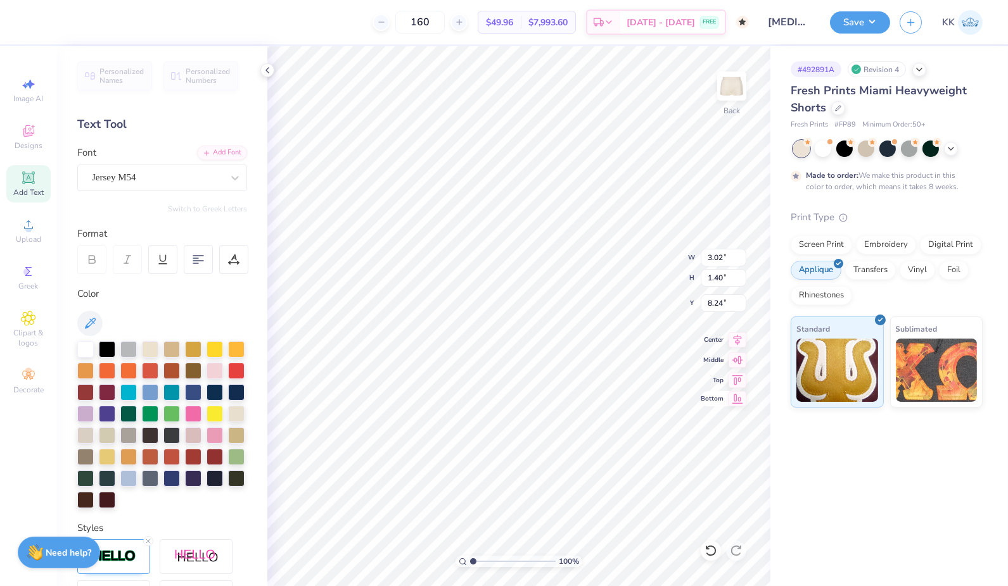
type input "0.79"
type input "8.85"
type input "4.50"
type input "1.54"
type input "6.58"
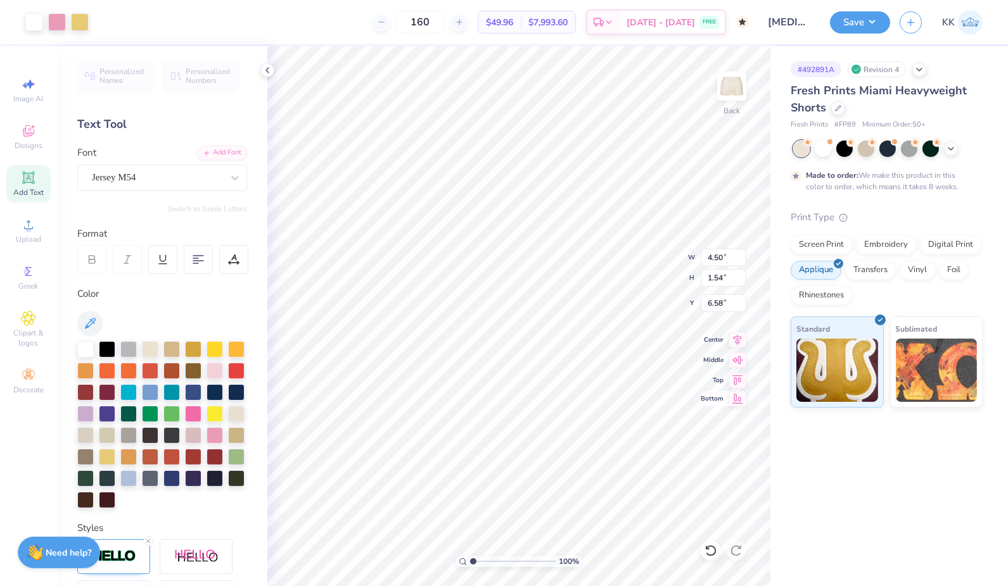
type input "2.83"
type input "0.97"
type input "7.15"
type input "1.70"
type input "0.79"
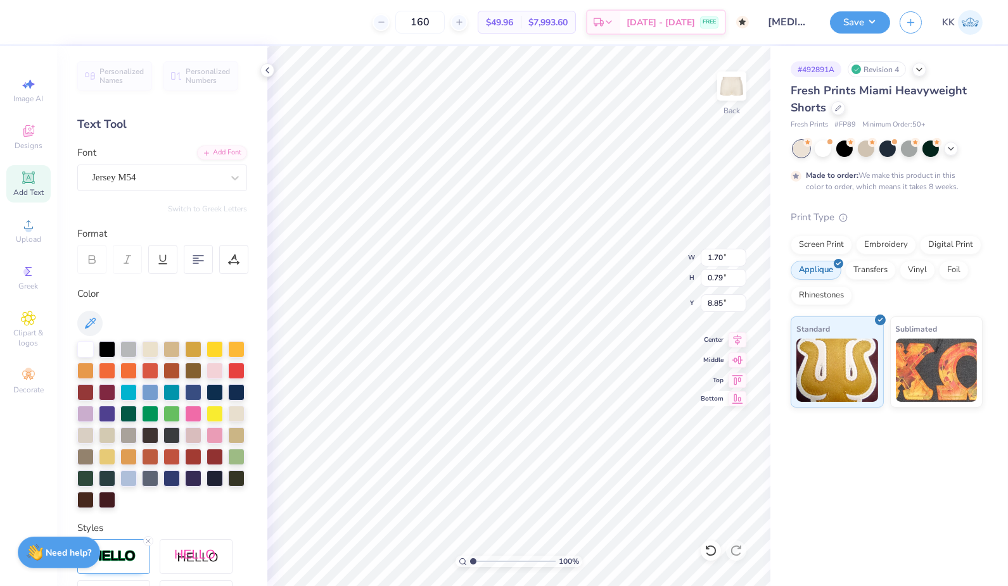
type input "8.79"
type input "2.83"
type input "0.97"
type input "7.53"
type input "1.70"
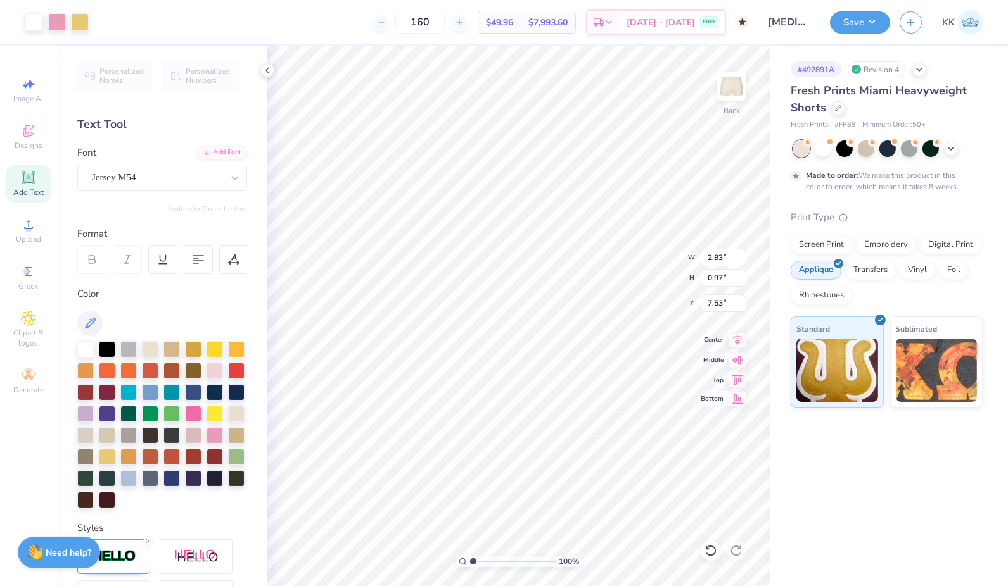
type input "0.79"
type input "8.79"
type input "2.83"
type input "0.97"
type input "7.53"
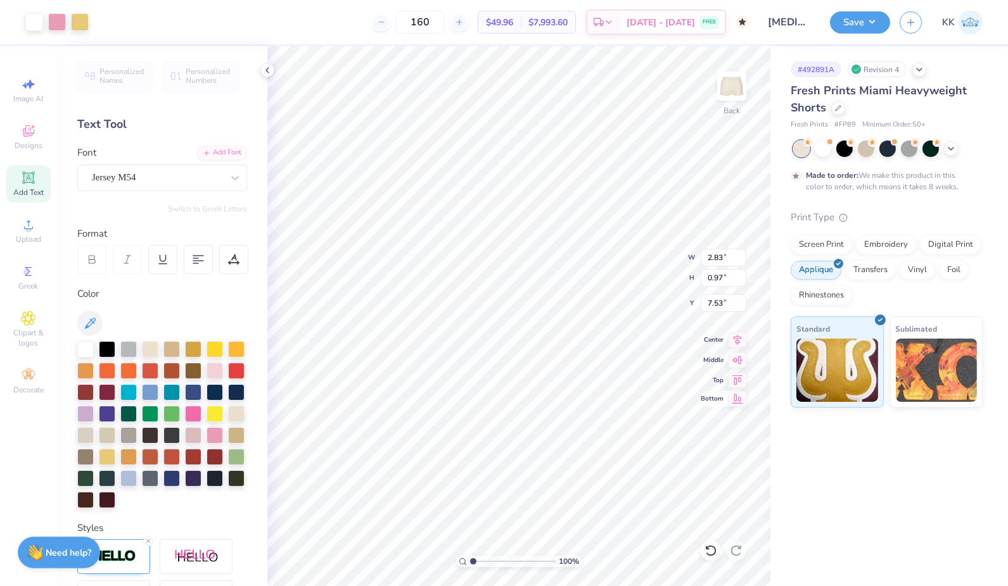
type input "1.70"
type input "0.79"
type input "8.79"
type input "3.82"
type input "1.31"
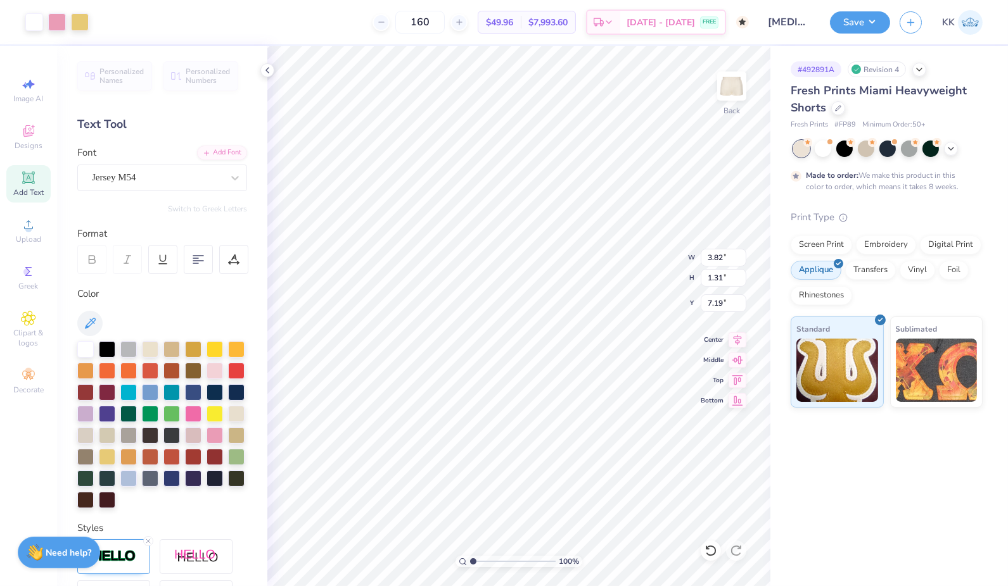
type input "8.20"
click at [827, 472] on div "# 492891A Revision 4 Fresh Prints Miami Heavyweight Shorts Fresh Prints # FP89 …" at bounding box center [889, 316] width 238 height 540
click at [809, 464] on div "# 492891A Revision 4 Fresh Prints Miami Heavyweight Shorts Fresh Prints # FP89 …" at bounding box center [889, 316] width 238 height 540
type input "7.89"
type input "4.32"
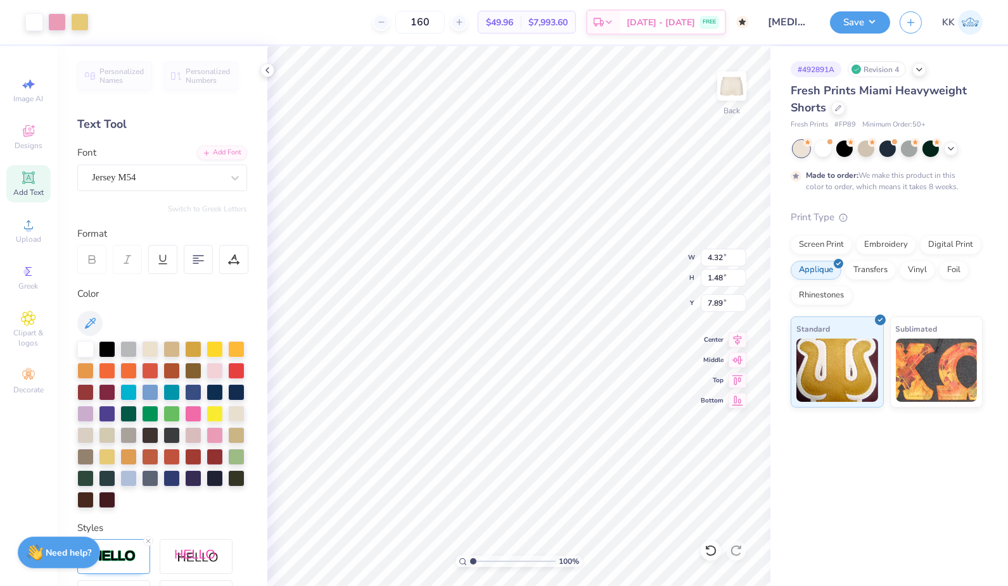
type input "1.48"
type input "7.82"
click at [845, 474] on div "# 492891A Revision 4 Fresh Prints Miami Heavyweight Shorts Fresh Prints # FP89 …" at bounding box center [889, 316] width 238 height 540
click at [829, 464] on div "# 492891A Revision 4 Fresh Prints Miami Heavyweight Shorts Fresh Prints # FP89 …" at bounding box center [889, 316] width 238 height 540
click at [20, 233] on div "Upload" at bounding box center [28, 230] width 44 height 37
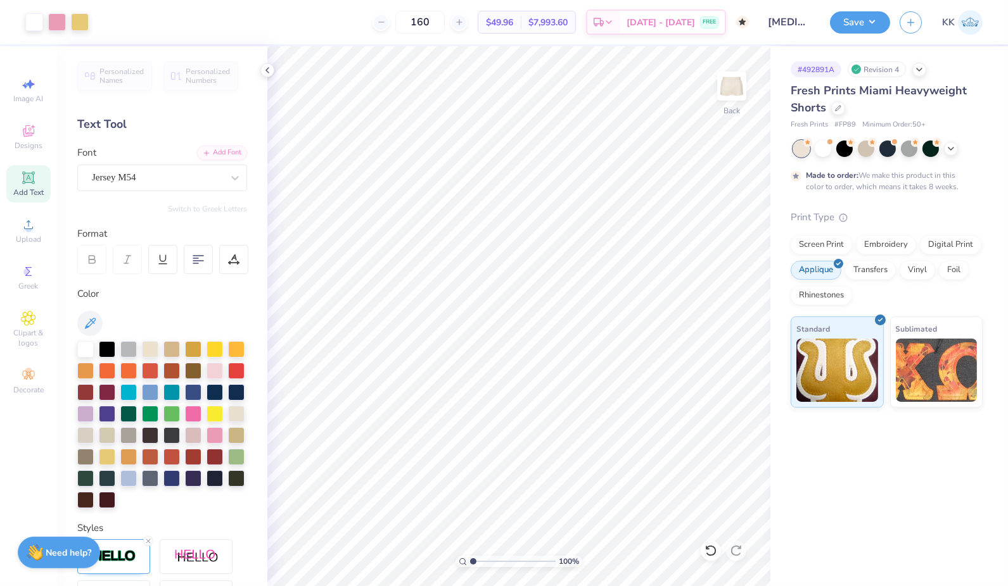
click at [29, 182] on icon at bounding box center [28, 178] width 10 height 10
type textarea "T"
click at [206, 173] on div "Super Dream" at bounding box center [157, 178] width 133 height 20
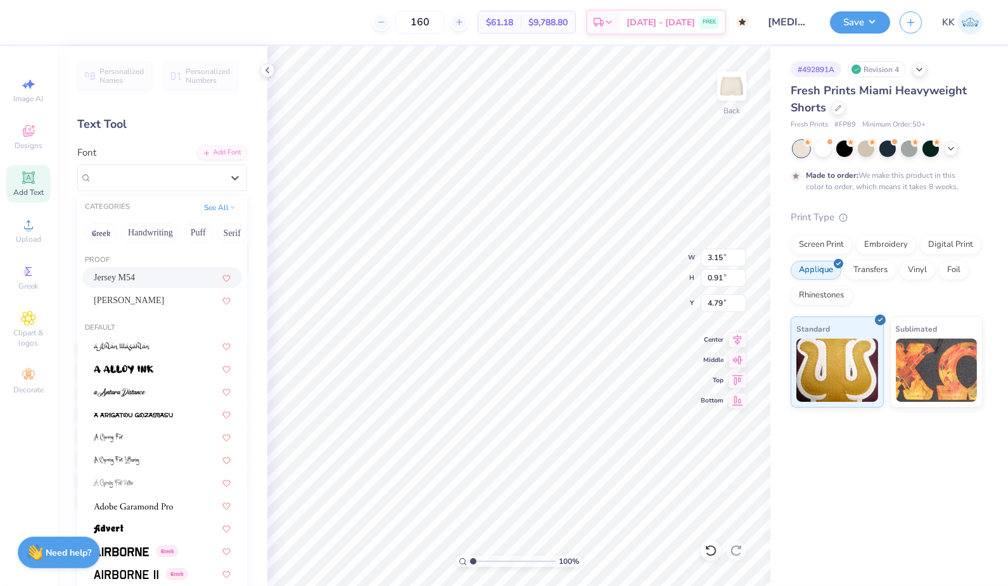
click at [156, 277] on div "Jersey M54" at bounding box center [162, 277] width 137 height 13
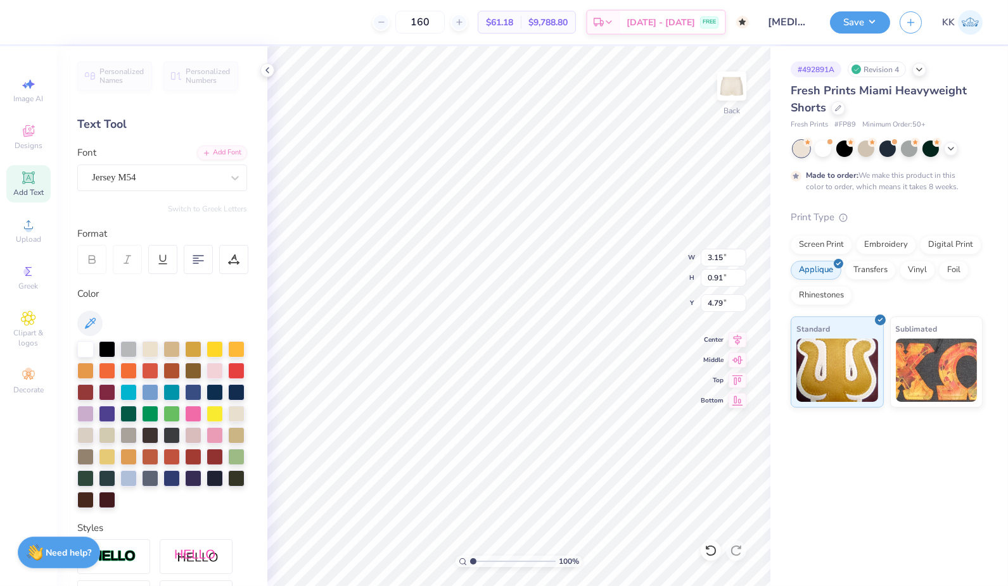
scroll to position [11, 4]
type textarea "e s t. 1 8 9 3"
click at [88, 319] on icon at bounding box center [89, 323] width 15 height 15
type input "6.22"
type input "1.00"
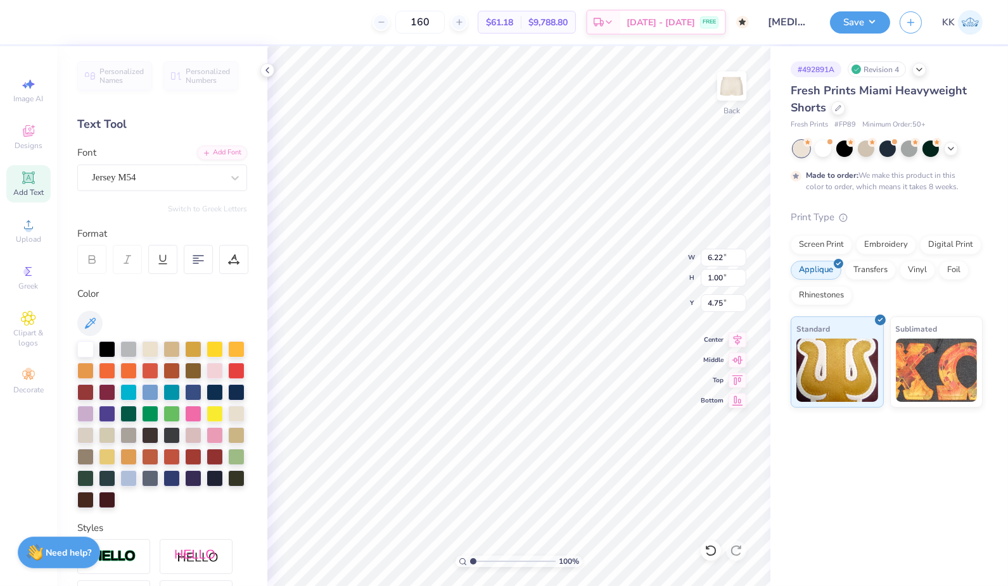
type input "4.75"
type input "4.32"
type input "1.48"
type input "7.82"
type input "6.22"
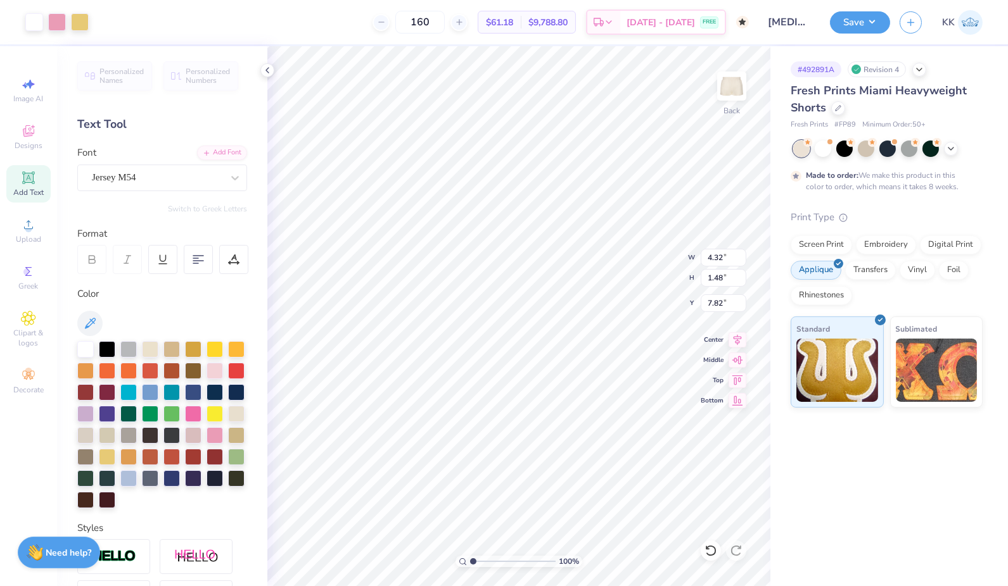
type input "1.00"
type input "4.75"
type input "3.05"
type input "0.49"
type input "9.30"
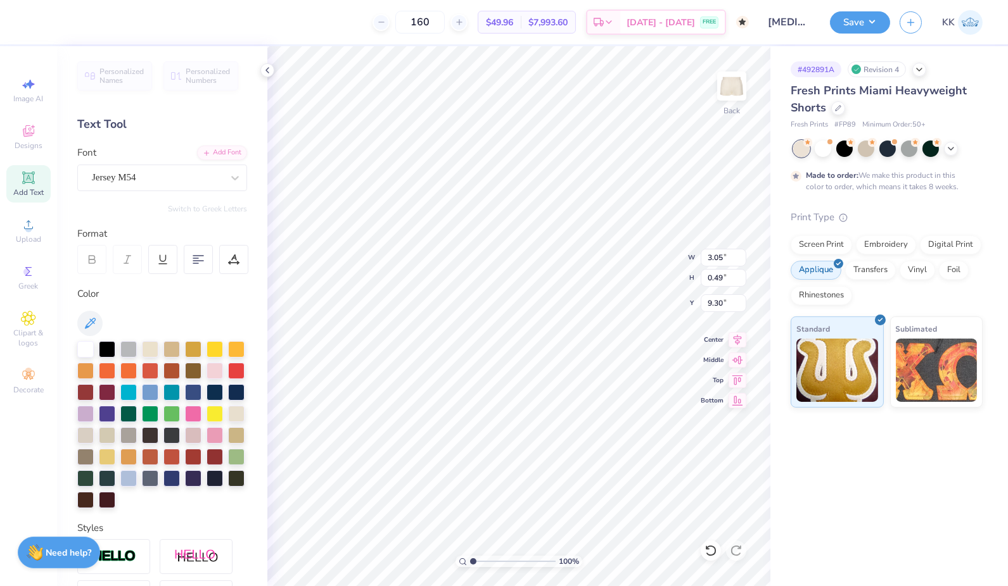
type input "2.15"
type input "0.35"
type input "9.40"
click at [851, 474] on div "# 492891A Revision 4 Fresh Prints Miami Heavyweight Shorts Fresh Prints # FP89 …" at bounding box center [889, 316] width 238 height 540
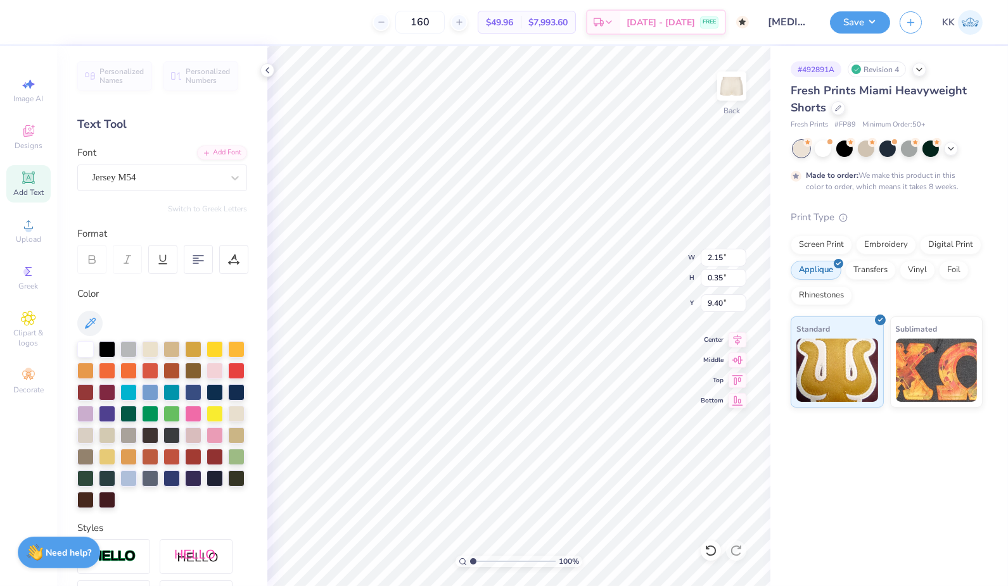
click at [843, 472] on div "# 492891A Revision 4 Fresh Prints Miami Heavyweight Shorts Fresh Prints # FP89 …" at bounding box center [889, 316] width 238 height 540
type input "1.88483599318951"
type input "7.72"
click at [934, 459] on div "# 492891A Revision 4 Fresh Prints Miami Heavyweight Shorts Fresh Prints # FP89 …" at bounding box center [889, 316] width 238 height 540
click at [866, 18] on button "Save" at bounding box center [860, 21] width 60 height 22
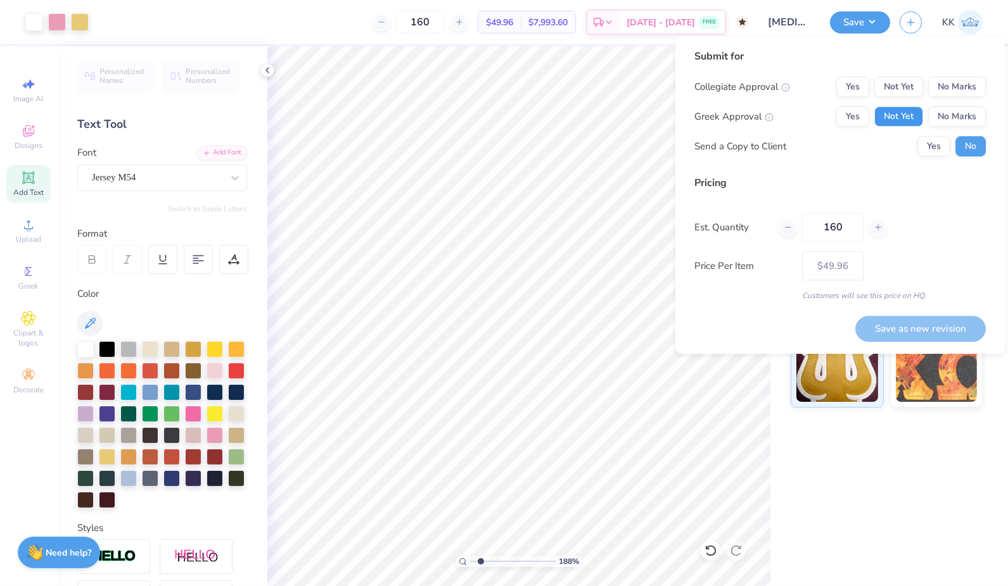
click at [915, 122] on button "Not Yet" at bounding box center [898, 116] width 49 height 20
click at [901, 91] on button "Not Yet" at bounding box center [898, 87] width 49 height 20
click at [934, 140] on button "Yes" at bounding box center [933, 146] width 33 height 20
type input "1.88483599318951"
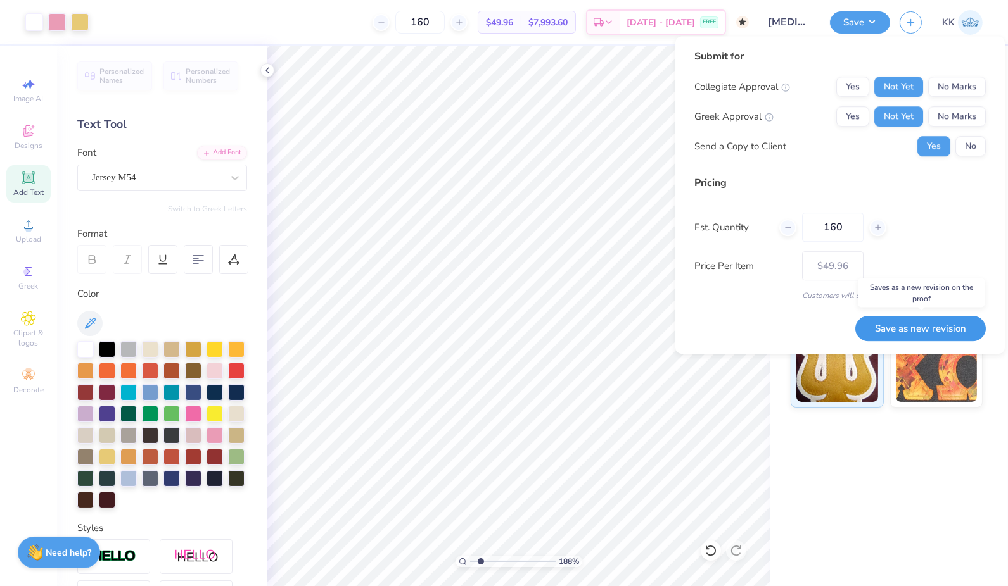
click at [931, 322] on button "Save as new revision" at bounding box center [920, 328] width 130 height 25
type input "$49.96"
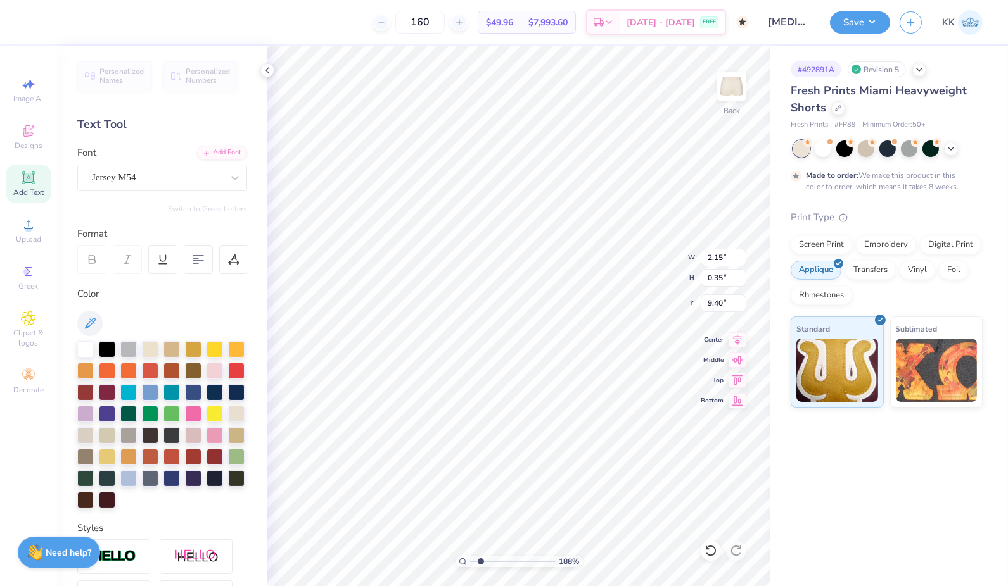
type input "1.88483599318951"
type textarea "e s t.1 8 9 3"
type input "1.88483599318951"
type textarea "e s t1 8 9 3"
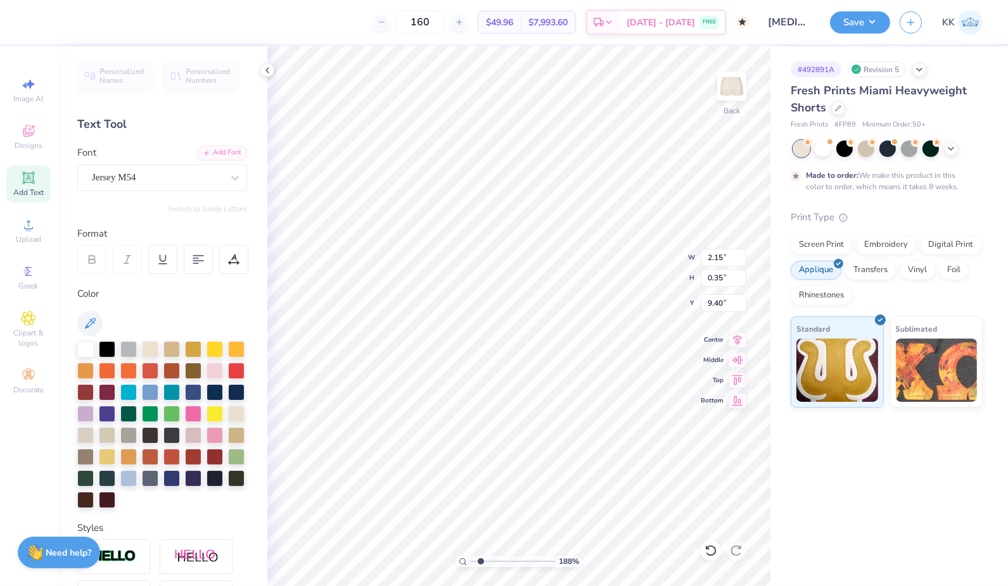
type input "1.88483599318951"
type textarea "e s 1 8 9 3"
type input "1.88483599318951"
type textarea "e s1 8 9 3"
type input "1.88483599318951"
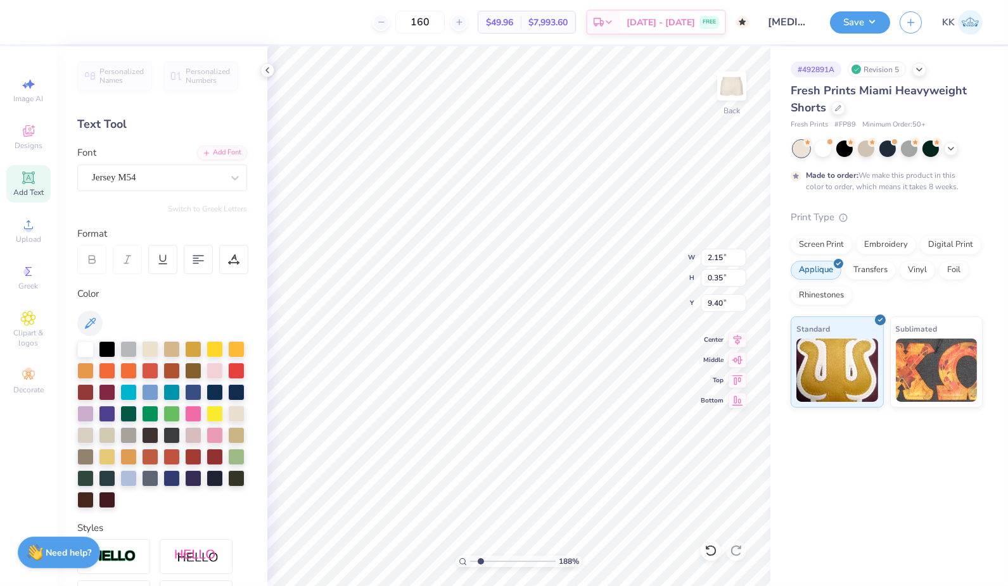
type textarea "e 1 8 9 3"
type input "1.88483599318951"
type textarea "e1 8 9 3"
type input "1.88483599318951"
type textarea "1 8 9 3"
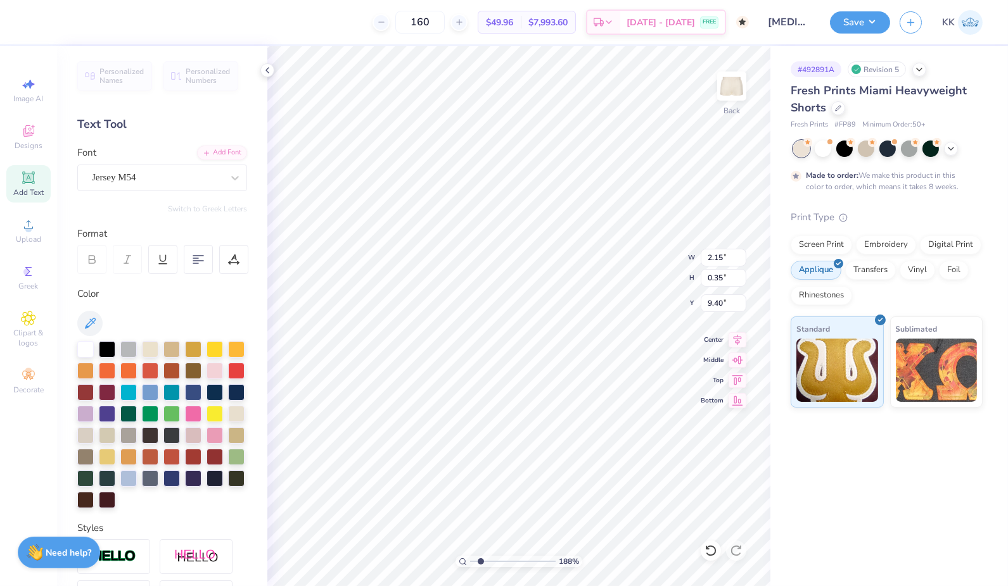
type input "1.88483599318951"
type textarea "1 8 93"
type input "1.88483599318951"
type textarea "1 893"
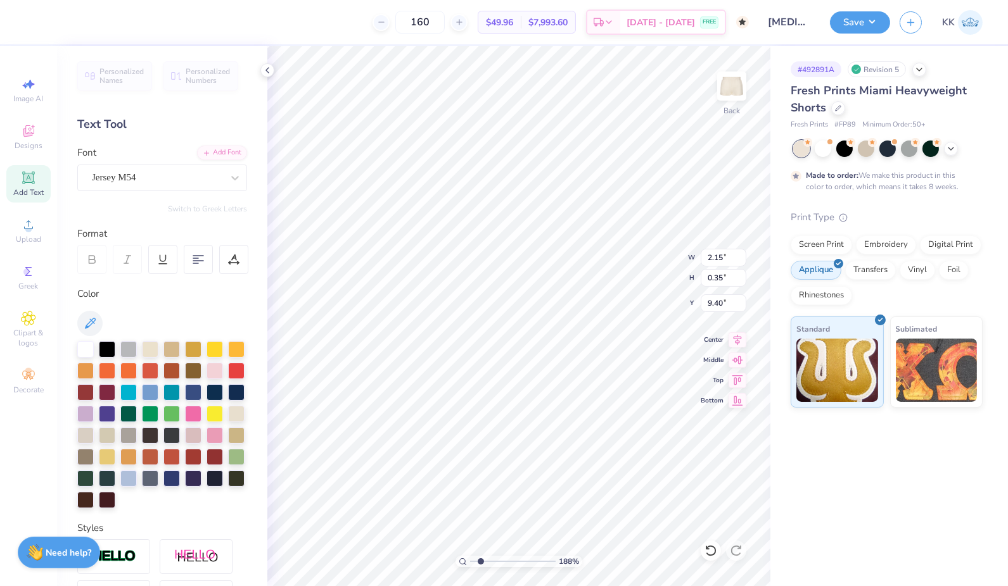
scroll to position [11, 2]
type input "1.88483599318951"
type textarea "1893"
type input "1.88483599318951"
type input "2.74"
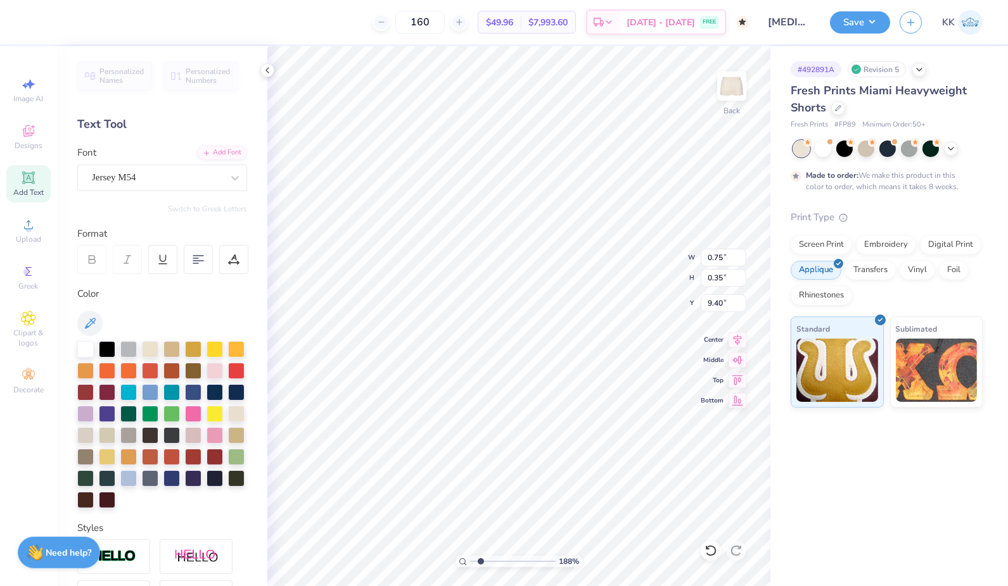
type input "1.25"
type input "8.49"
type input "1.88483599318951"
type input "3.26"
type input "1.49"
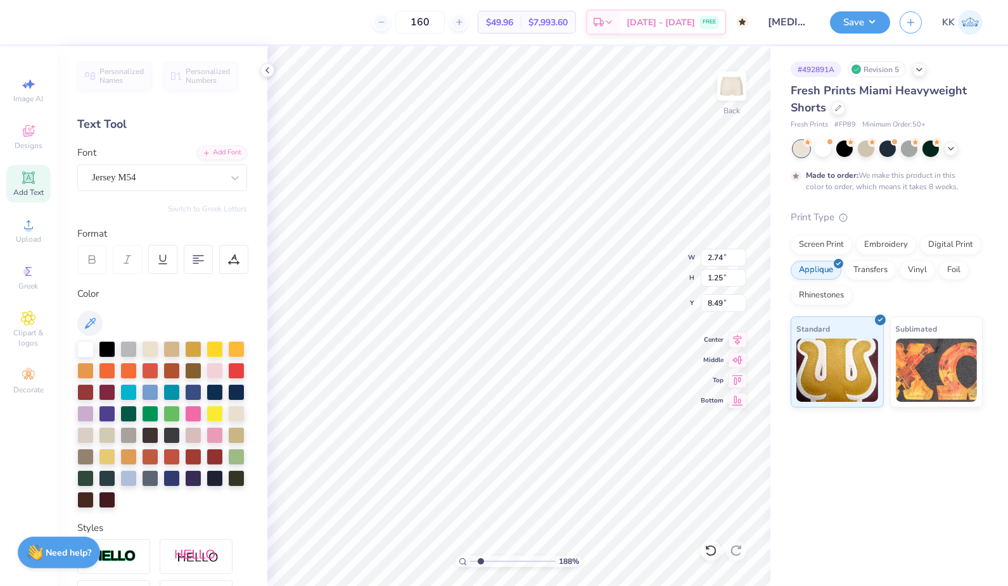
type input "8.25"
type input "1"
type input "8.08"
click at [827, 444] on div "# 492891A Revision 5 Fresh Prints Miami Heavyweight Shorts Fresh Prints # FP89 …" at bounding box center [889, 316] width 238 height 540
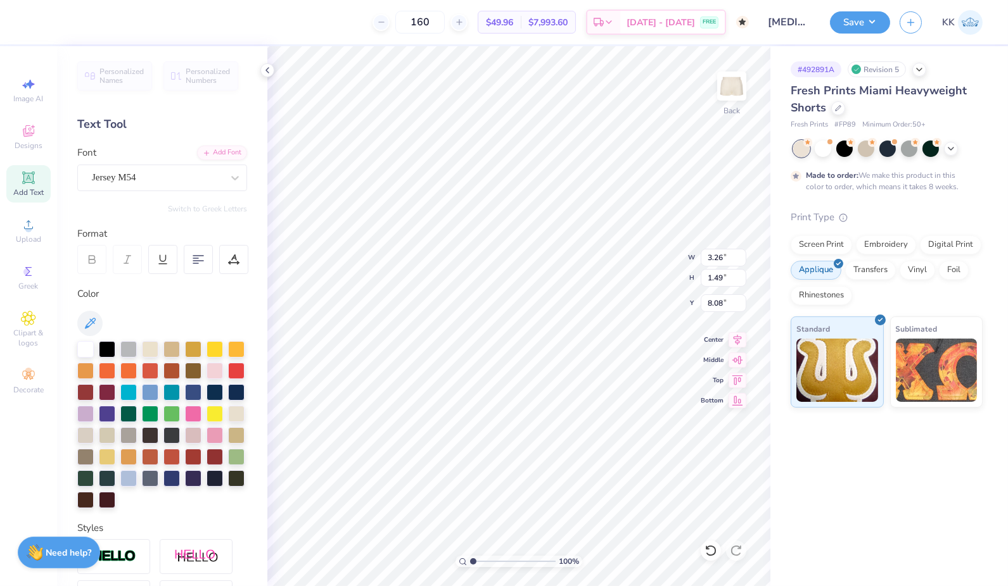
click at [485, 39] on div "160 $49.96 Per Item $7,993.60 Total Est. Delivery Oct 6 - 9 FREE" at bounding box center [392, 22] width 714 height 44
click at [861, 21] on button "Save" at bounding box center [860, 21] width 60 height 22
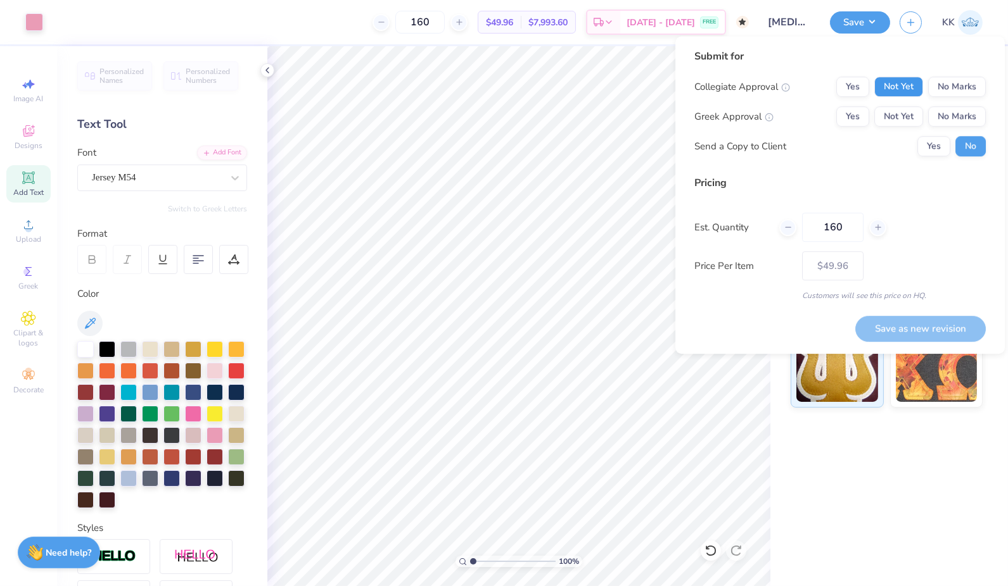
click at [899, 90] on button "Not Yet" at bounding box center [898, 87] width 49 height 20
click at [897, 116] on button "Not Yet" at bounding box center [898, 116] width 49 height 20
click at [932, 149] on button "Yes" at bounding box center [933, 146] width 33 height 20
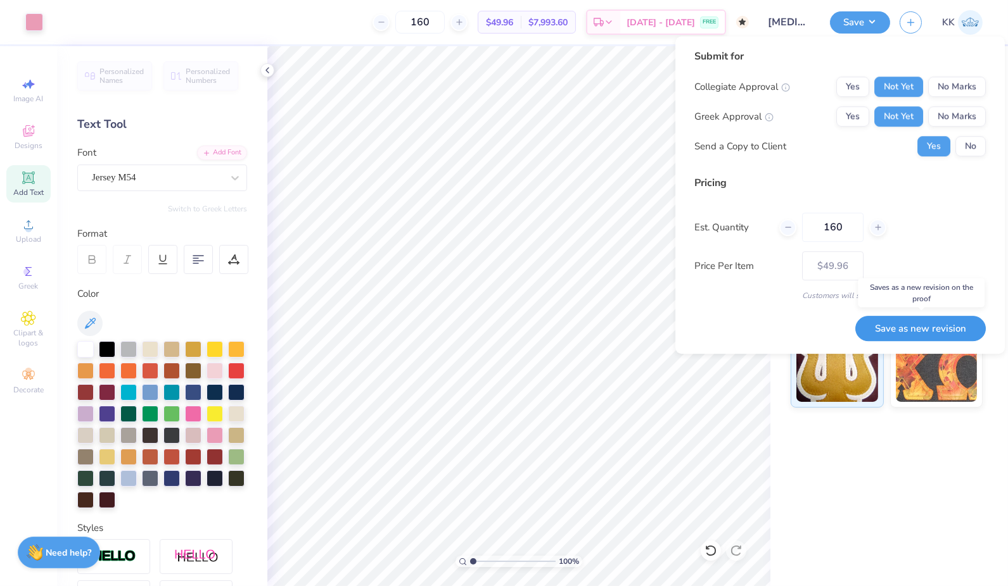
click at [948, 324] on button "Save as new revision" at bounding box center [920, 328] width 130 height 25
type input "$49.96"
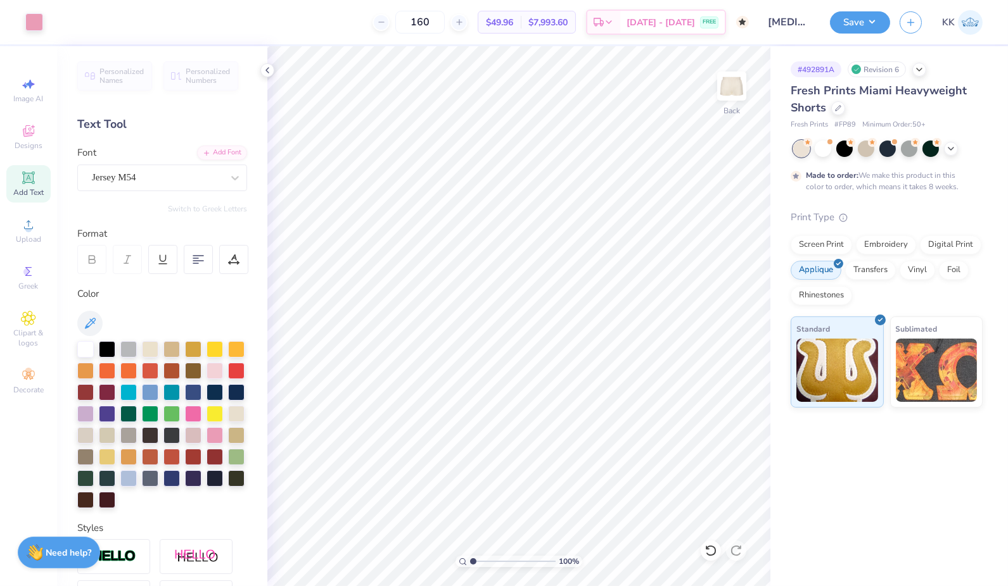
click at [871, 15] on div "Design Saved" at bounding box center [885, 12] width 225 height 5
click at [862, 15] on button "Save" at bounding box center [860, 21] width 60 height 22
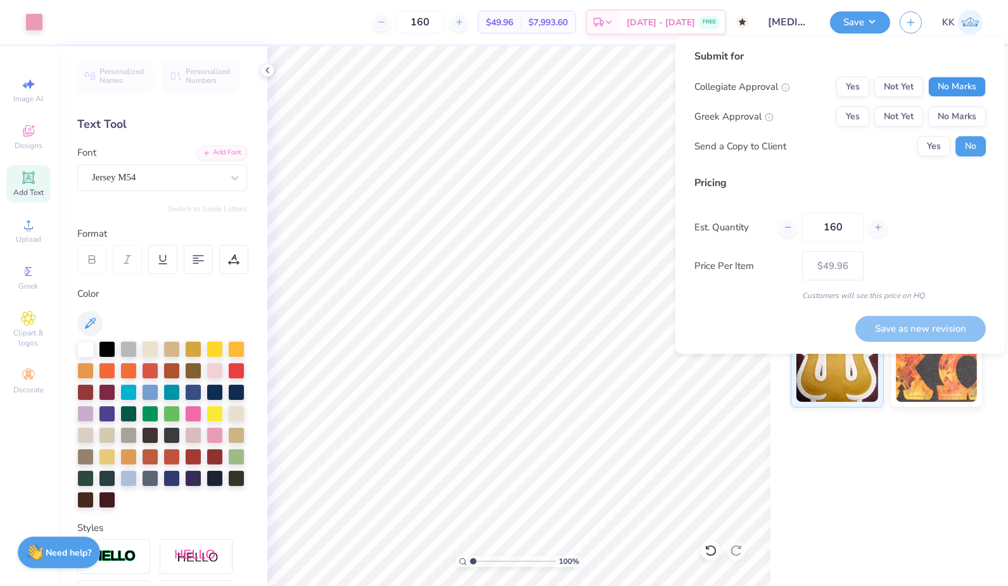
click at [955, 84] on button "No Marks" at bounding box center [957, 87] width 58 height 20
click at [947, 113] on button "No Marks" at bounding box center [957, 116] width 58 height 20
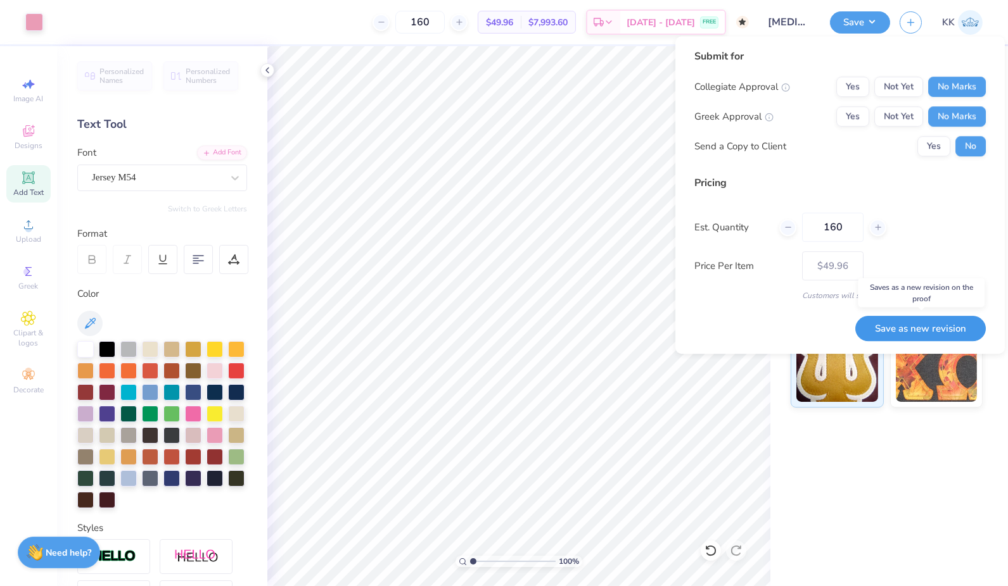
click at [937, 327] on button "Save as new revision" at bounding box center [920, 328] width 130 height 25
type input "$42.45"
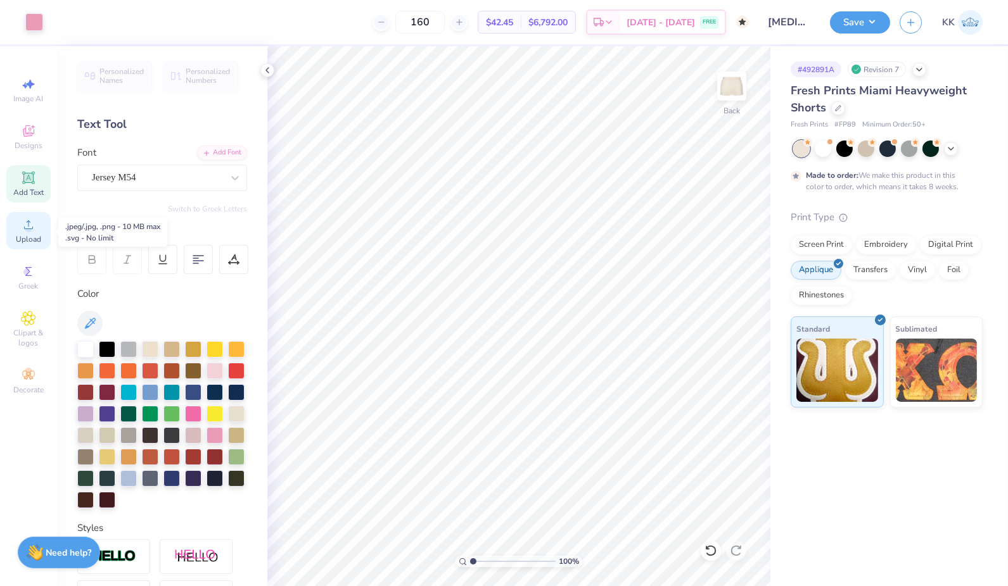
click at [37, 230] on div "Upload" at bounding box center [28, 230] width 44 height 37
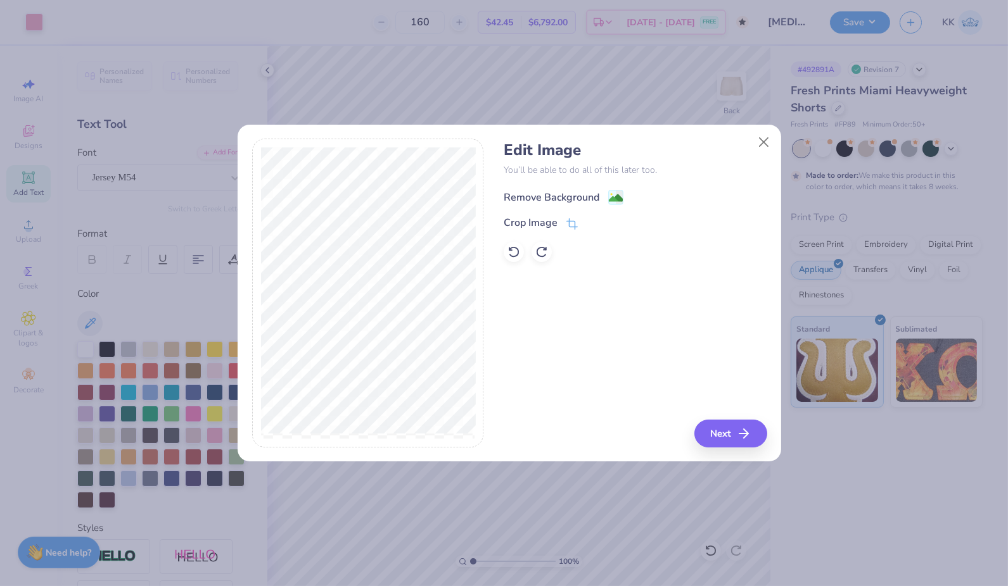
click at [609, 198] on image at bounding box center [616, 198] width 14 height 14
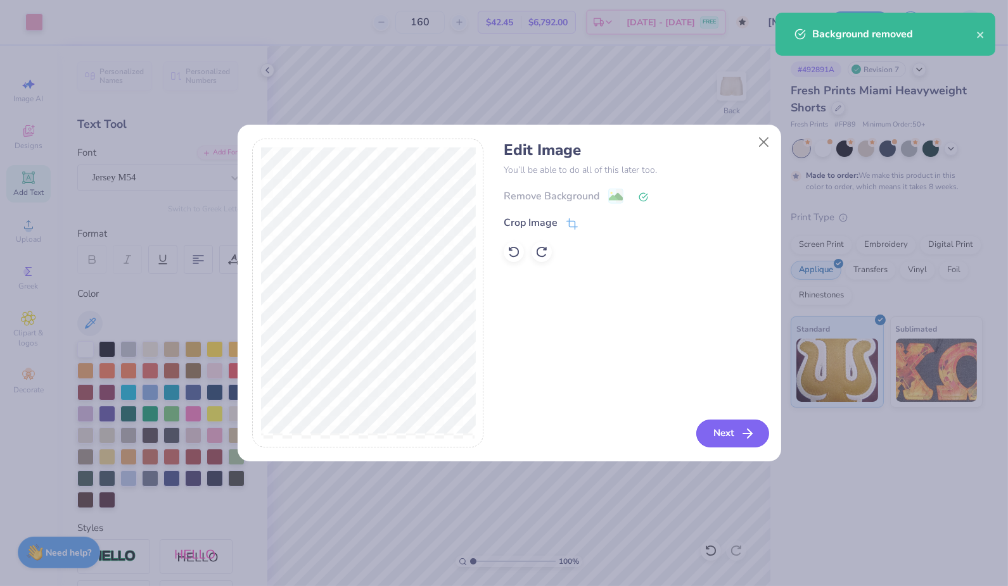
click at [733, 434] on button "Next" at bounding box center [732, 434] width 73 height 28
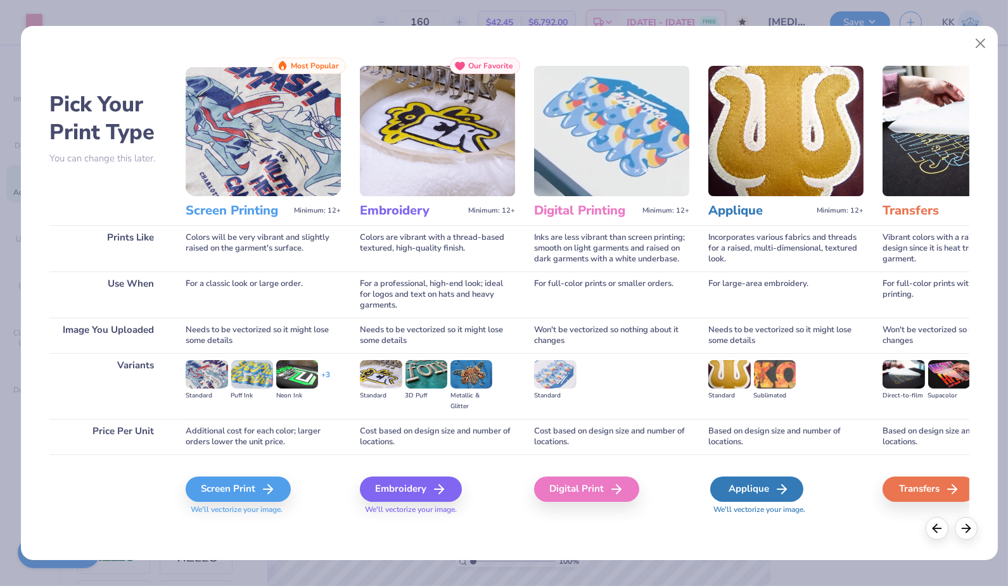
click at [756, 483] on div "Applique" at bounding box center [756, 489] width 93 height 25
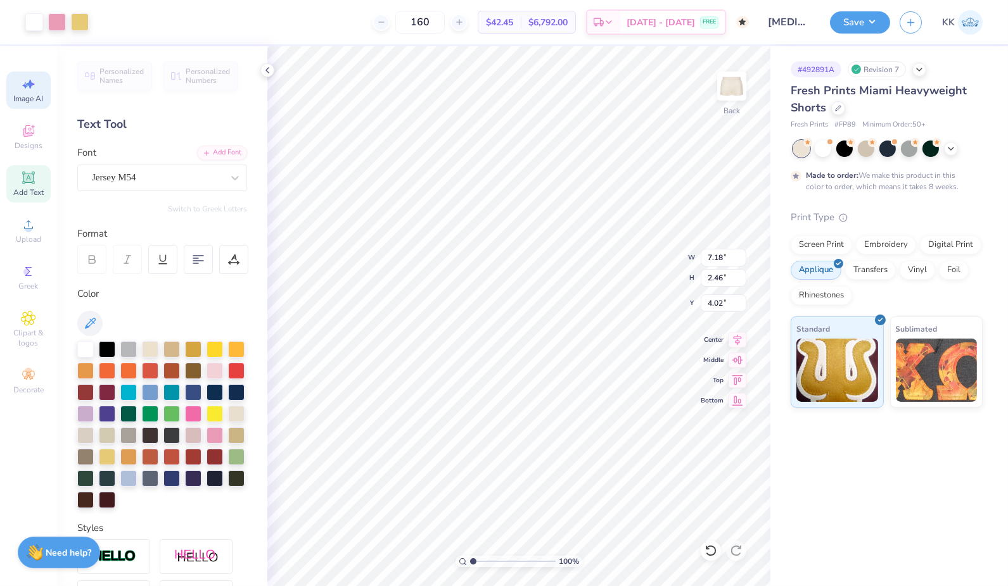
click at [33, 95] on span "Image AI" at bounding box center [29, 99] width 30 height 10
select select "4"
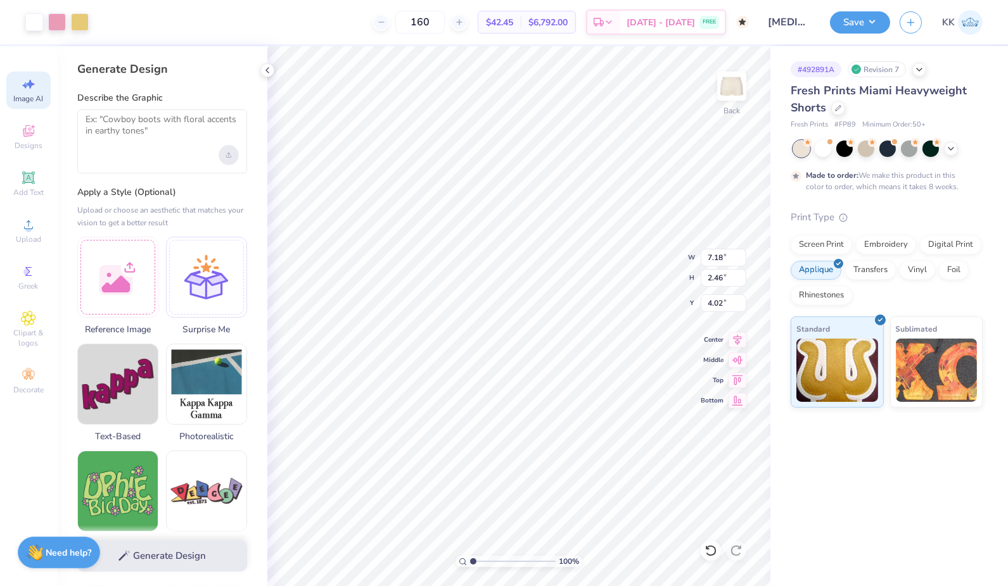
click at [227, 156] on icon "Upload image" at bounding box center [228, 156] width 4 height 1
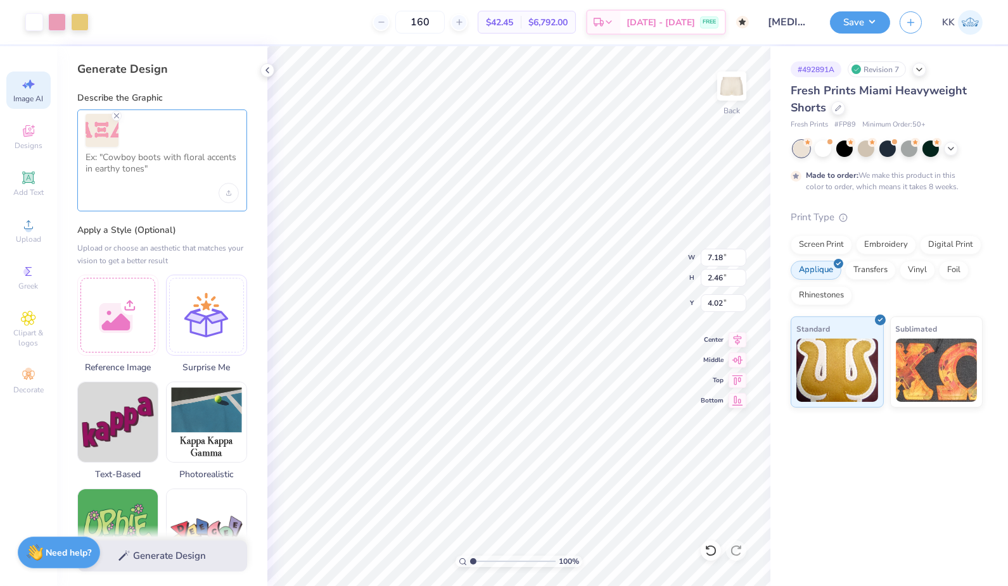
click at [124, 169] on textarea at bounding box center [162, 168] width 153 height 32
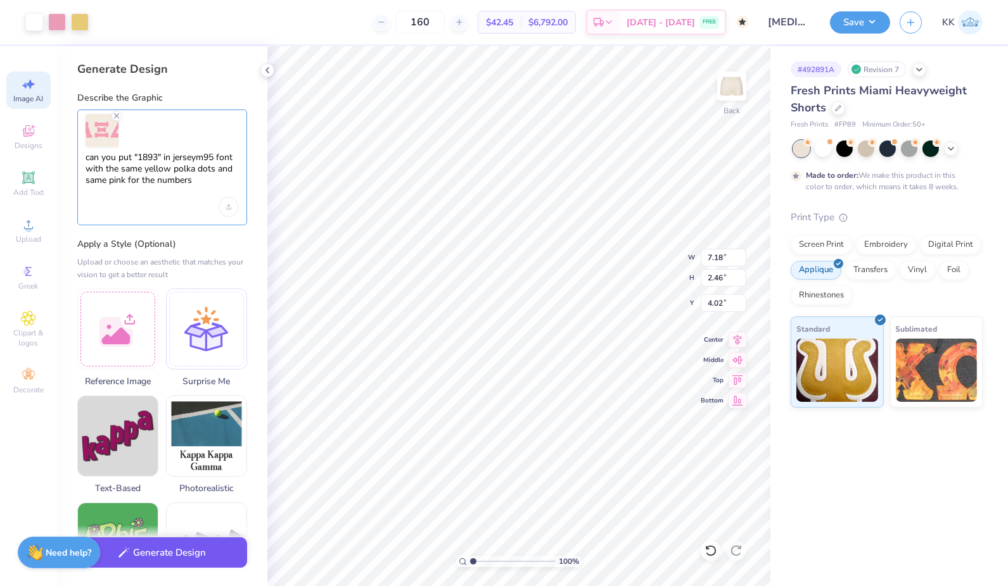
type textarea "can you put "1893" in jerseym95 font with the same yellow polka dots and same p…"
click at [220, 559] on button "Generate Design" at bounding box center [162, 553] width 170 height 31
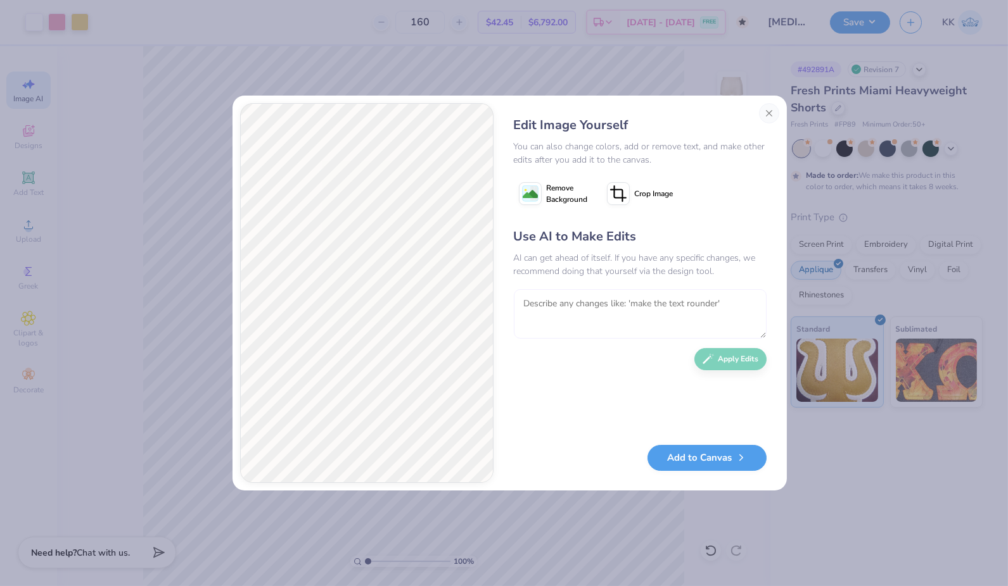
click at [535, 303] on textarea at bounding box center [640, 313] width 253 height 49
type textarea "g"
click at [548, 192] on span "Remove Background" at bounding box center [567, 193] width 41 height 23
click at [583, 310] on textarea "To enrich screen reader interactions, please activate Accessibility in Grammarl…" at bounding box center [640, 313] width 253 height 49
type textarea "can you remove the beige background"
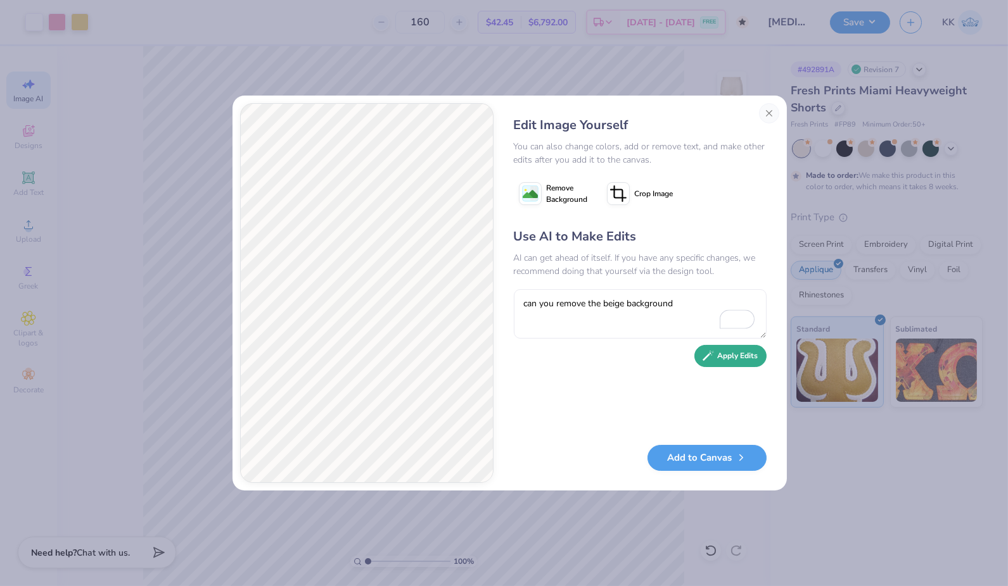
click at [729, 362] on button "Apply Edits" at bounding box center [730, 356] width 72 height 22
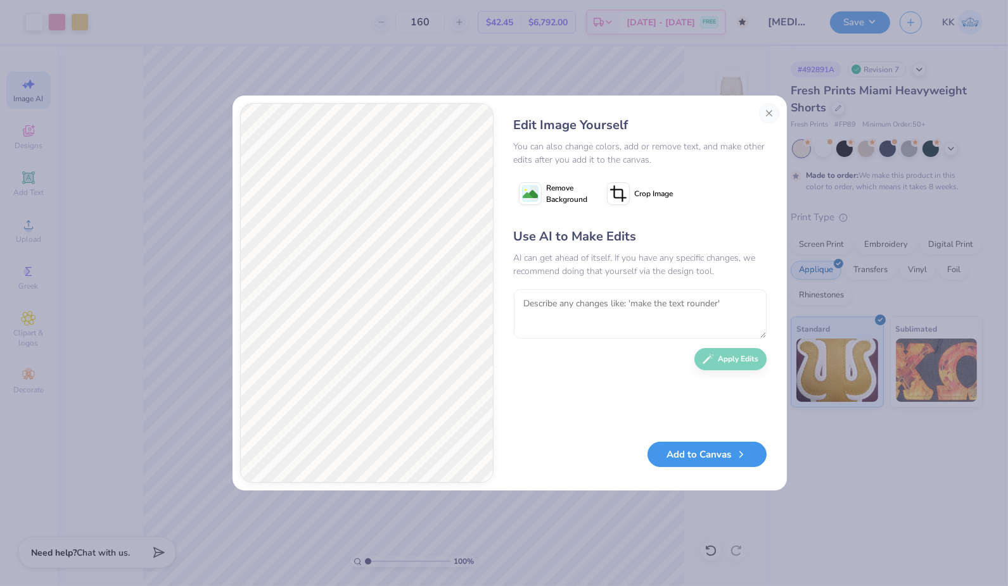
click at [732, 454] on button "Add to Canvas" at bounding box center [706, 455] width 119 height 26
